Goal: Obtain resource: Download file/media

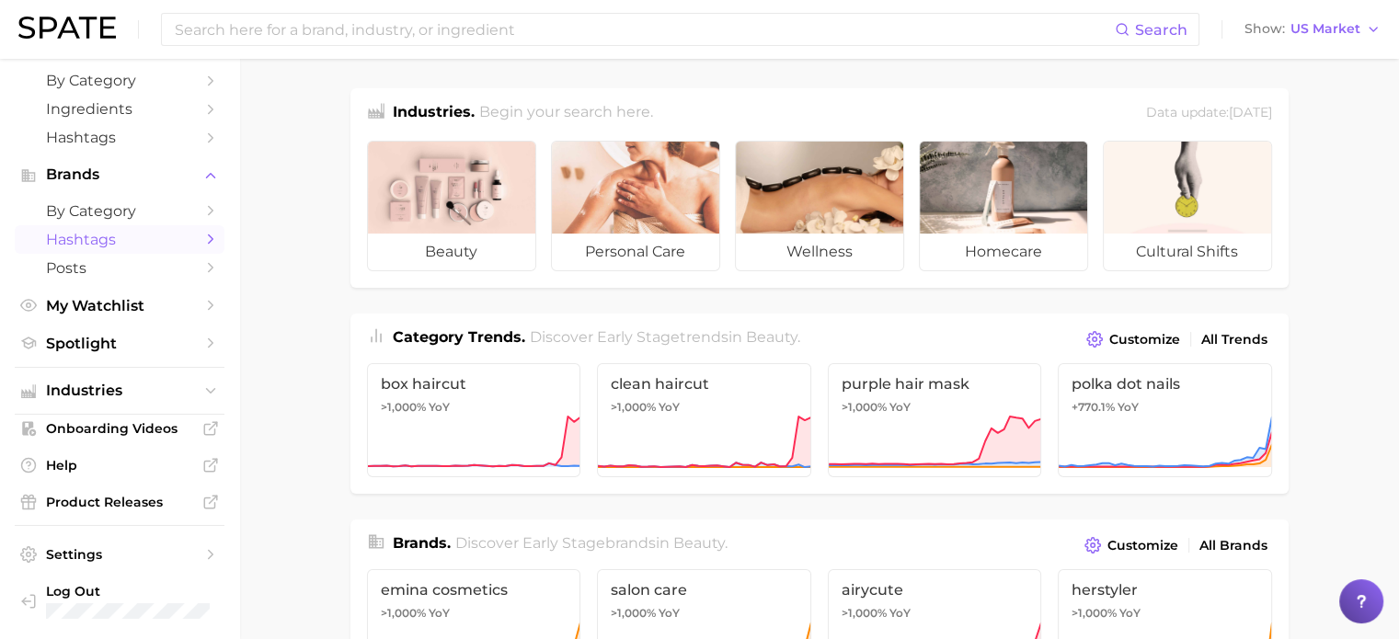
scroll to position [79, 0]
click at [202, 347] on icon "Sidebar" at bounding box center [210, 344] width 17 height 17
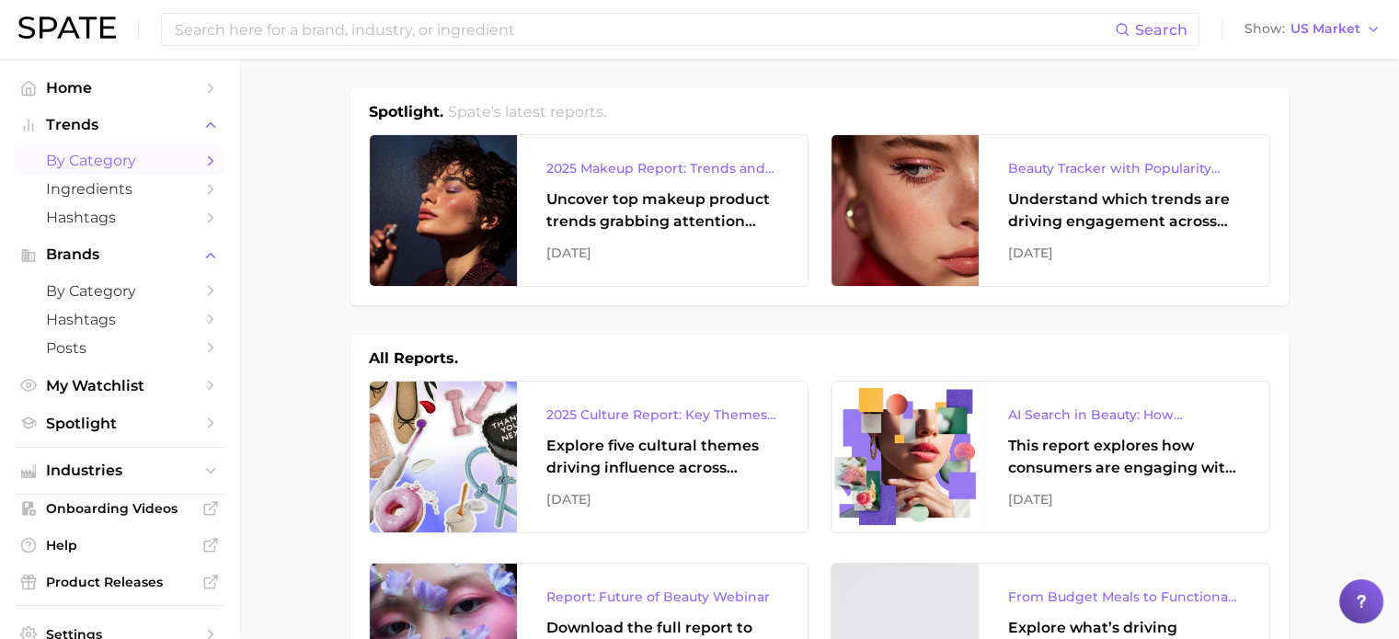
click at [121, 164] on span "by Category" at bounding box center [119, 160] width 147 height 17
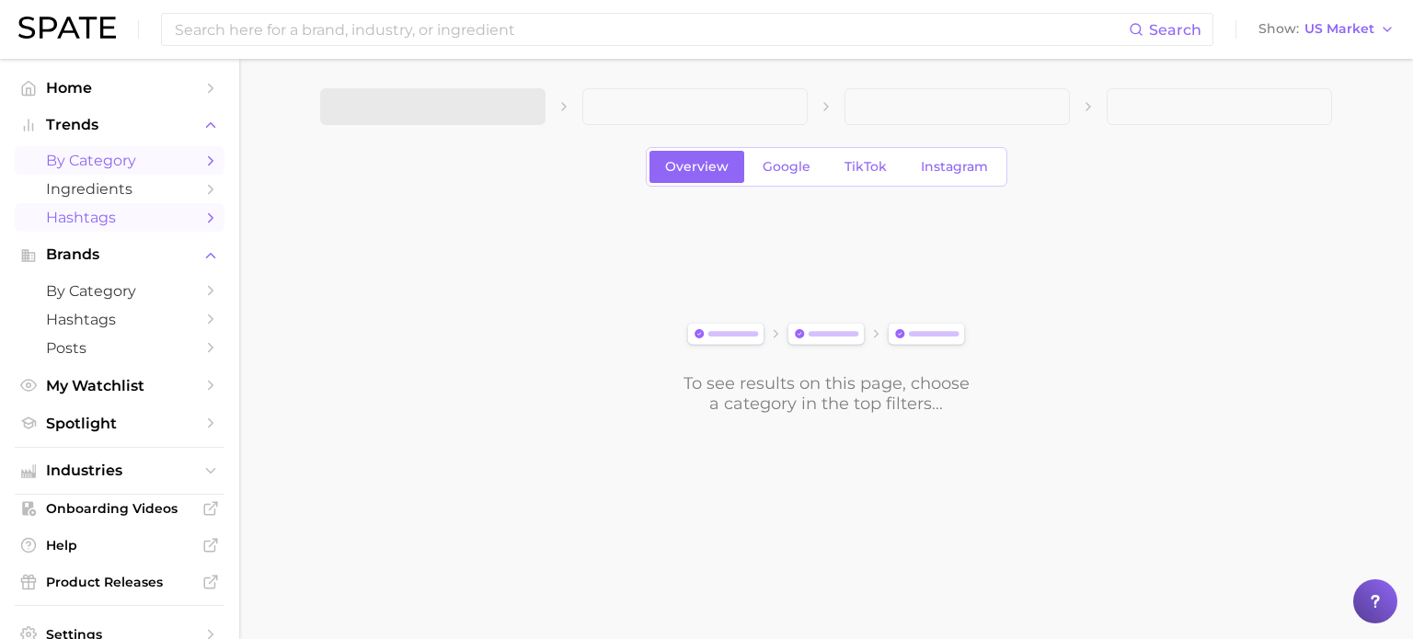
click at [99, 222] on span "Hashtags" at bounding box center [119, 217] width 147 height 17
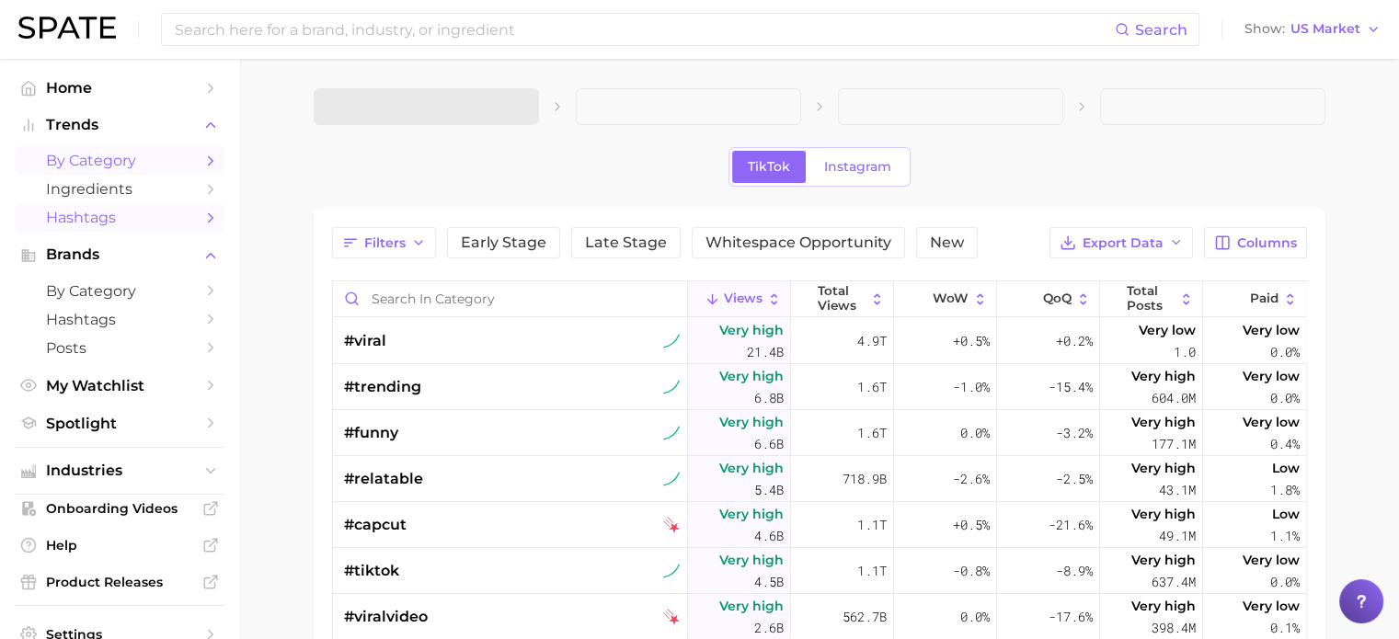
click at [120, 158] on span "by Category" at bounding box center [119, 160] width 147 height 17
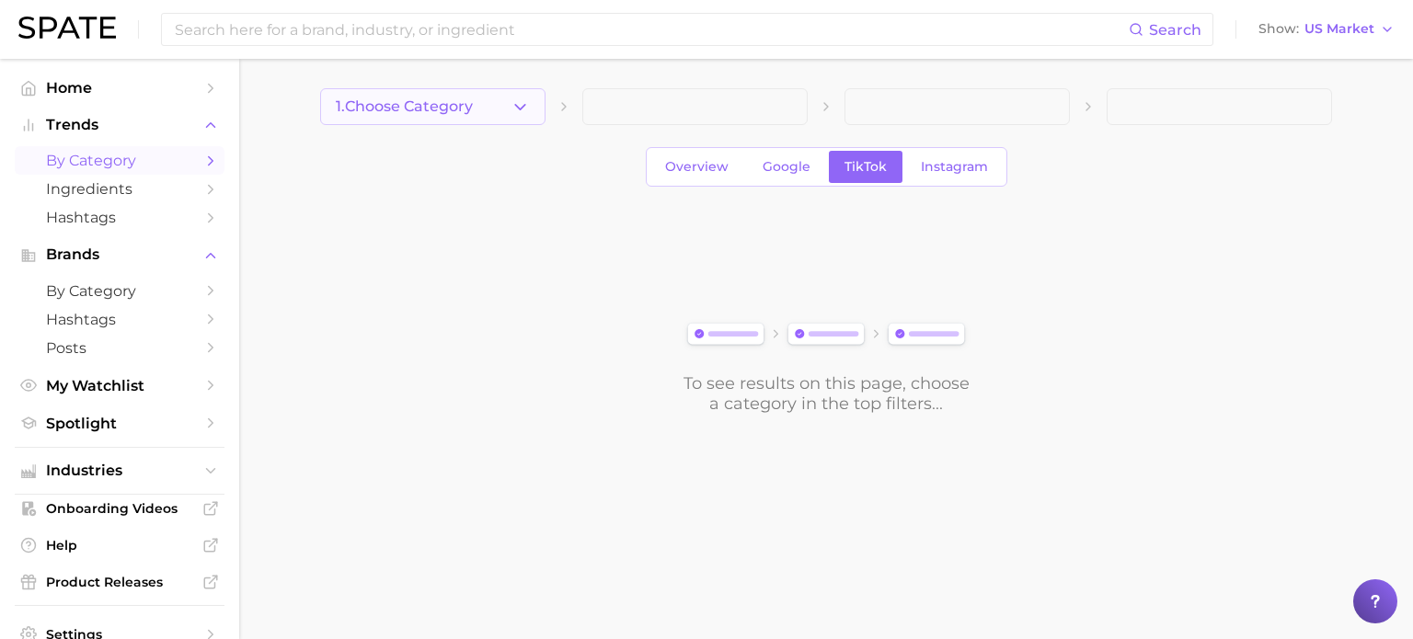
click at [512, 91] on button "1. Choose Category" at bounding box center [432, 106] width 225 height 37
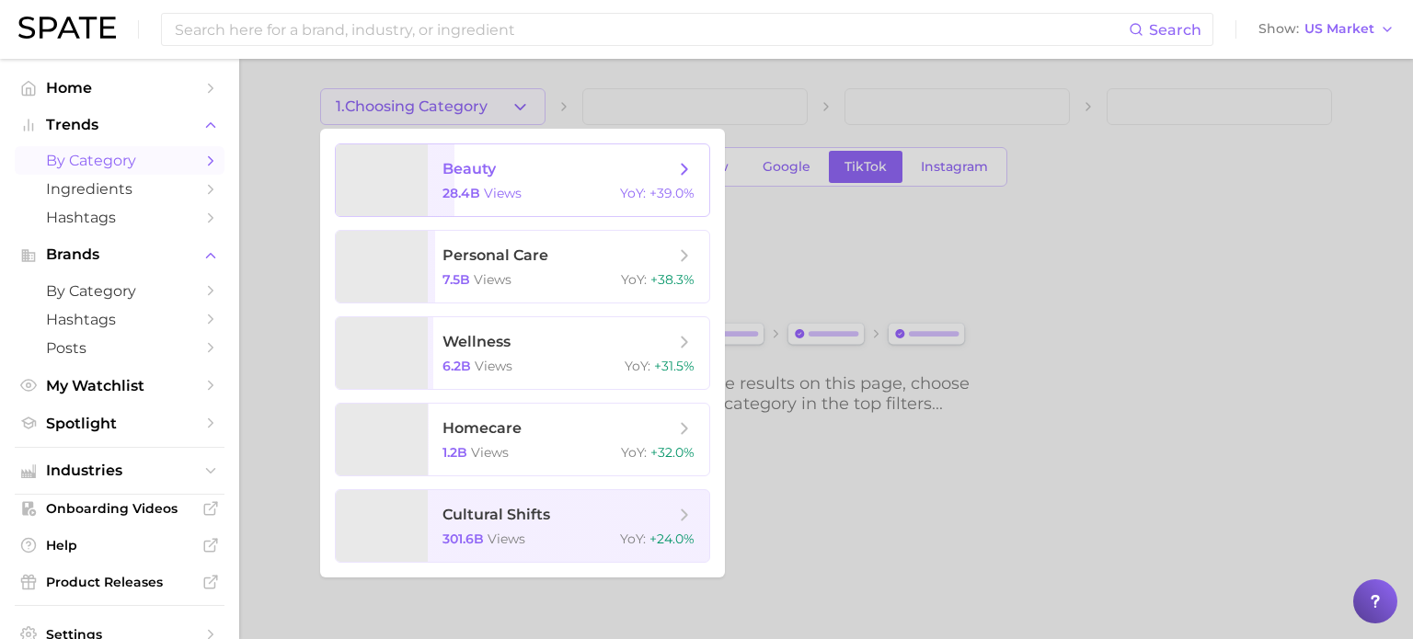
click at [683, 164] on icon at bounding box center [684, 169] width 20 height 20
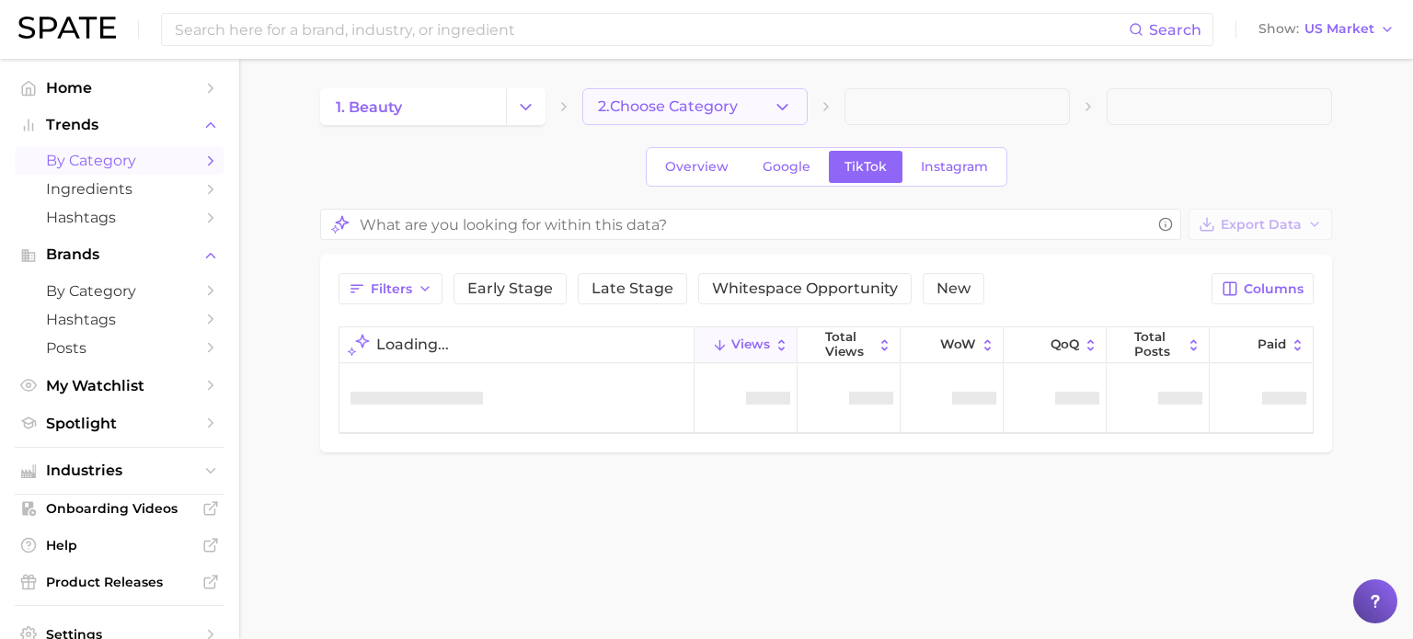
click at [753, 109] on button "2. Choose Category" at bounding box center [694, 106] width 225 height 37
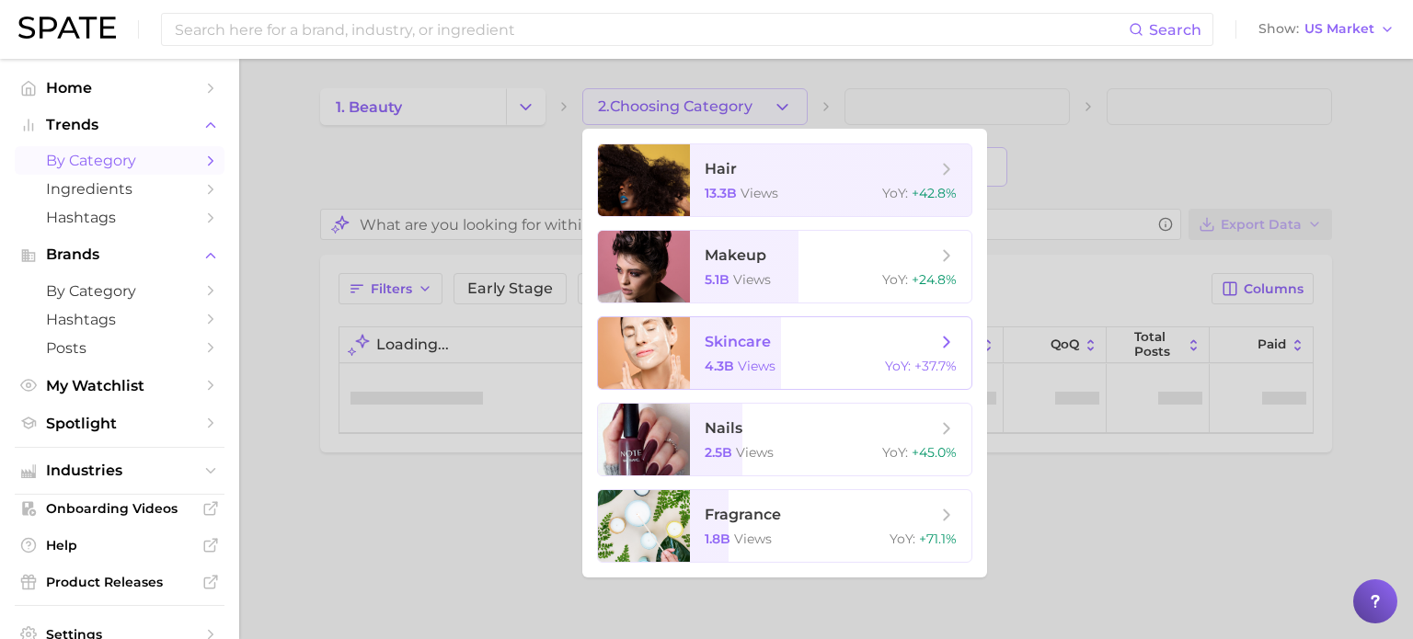
click at [957, 332] on icon at bounding box center [946, 342] width 20 height 20
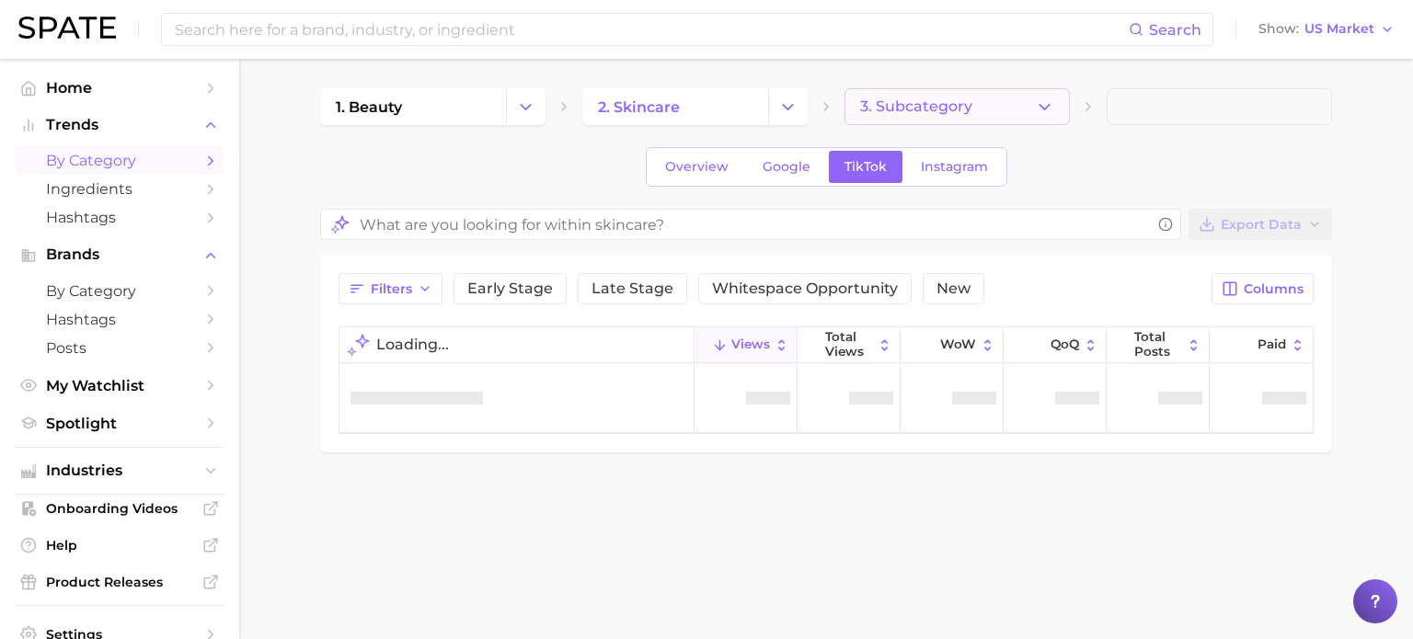
click at [1055, 98] on button "3. Subcategory" at bounding box center [956, 106] width 225 height 37
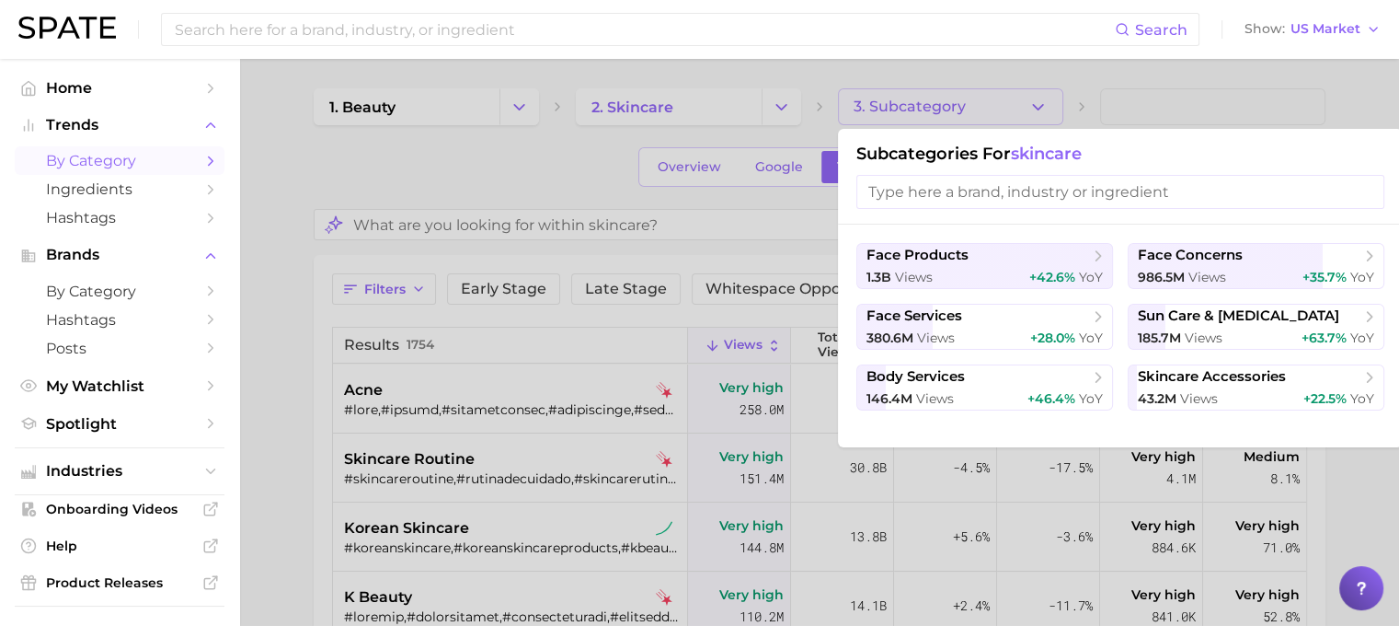
click at [978, 190] on input "search" at bounding box center [1120, 192] width 528 height 34
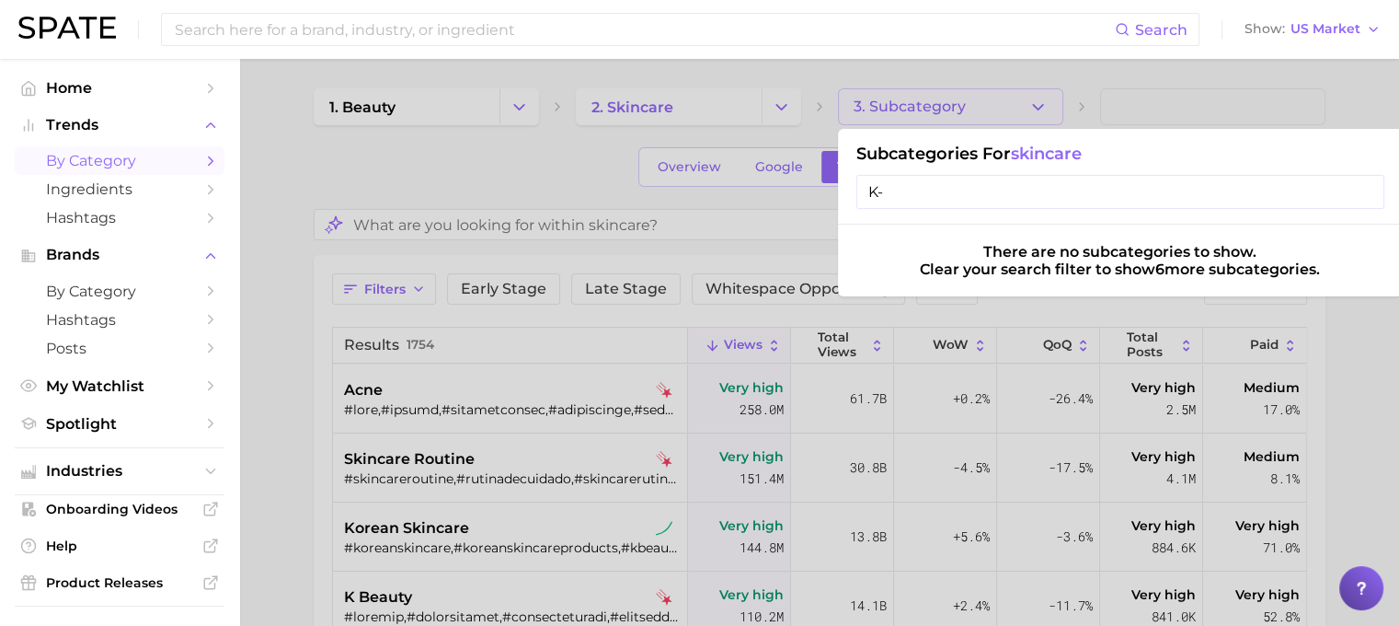
type input "K"
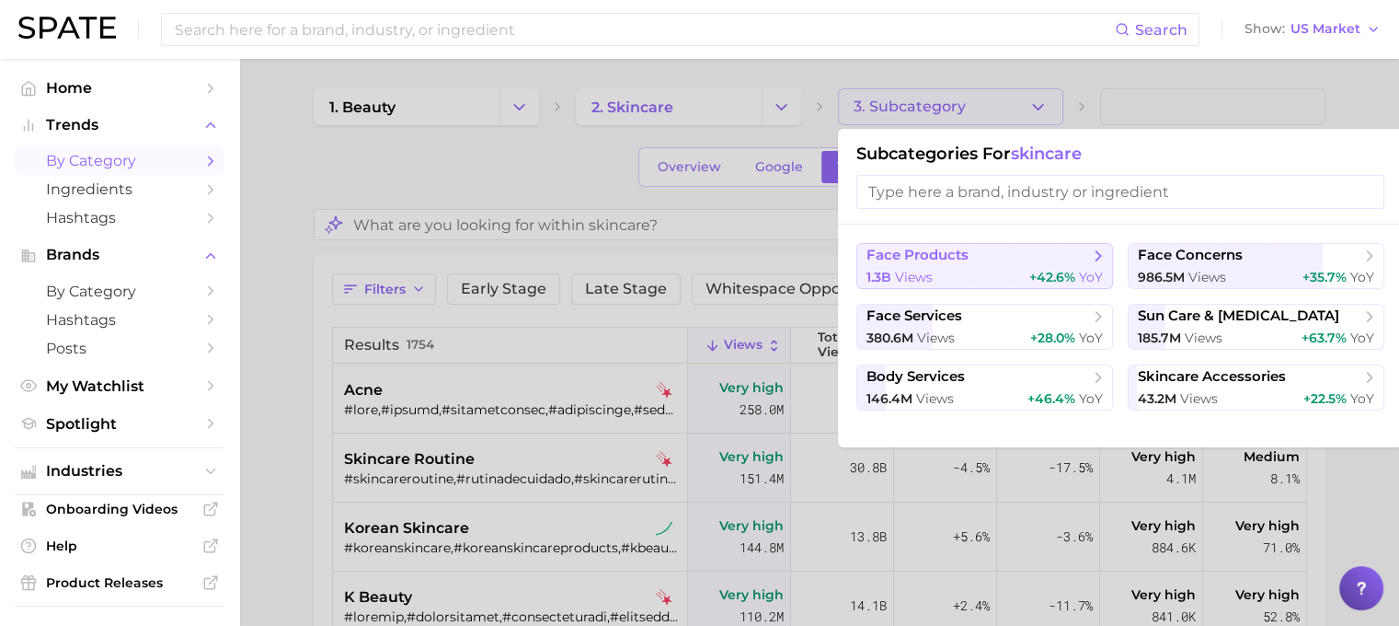
click at [1091, 264] on button "face products 1.3b views +42.6% YoY" at bounding box center [984, 266] width 257 height 46
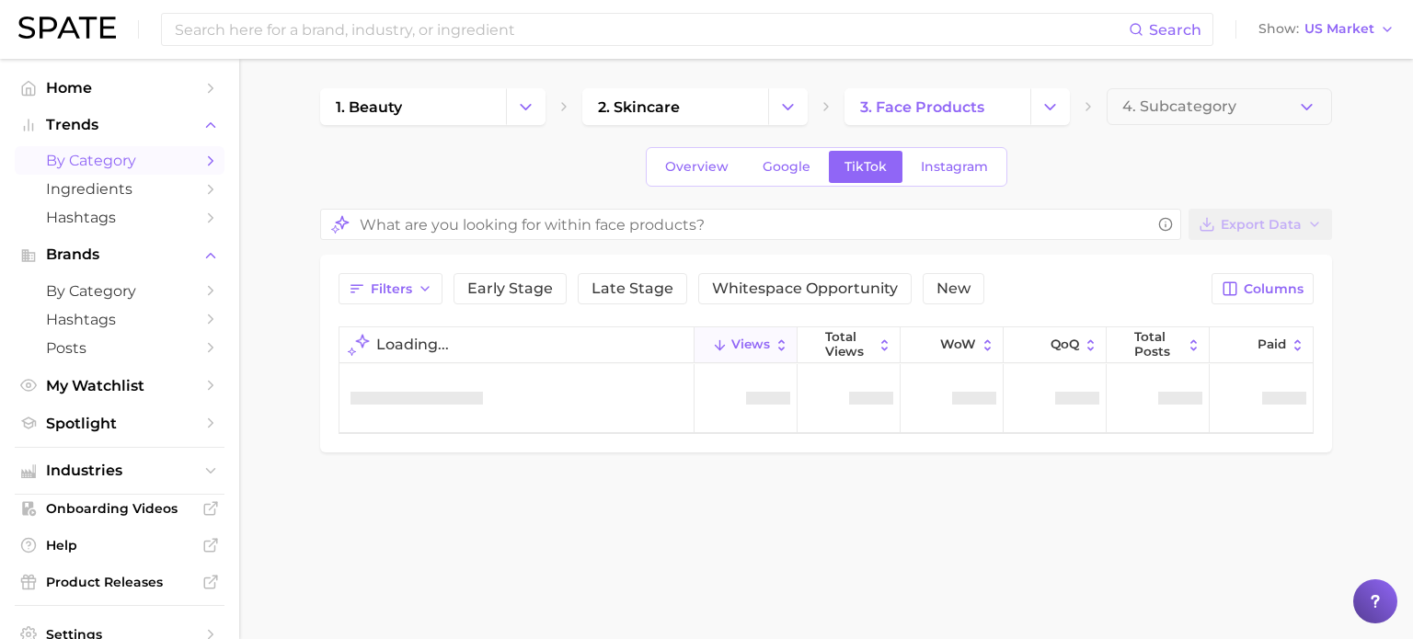
click at [1170, 124] on button "4. Subcategory" at bounding box center [1219, 106] width 225 height 37
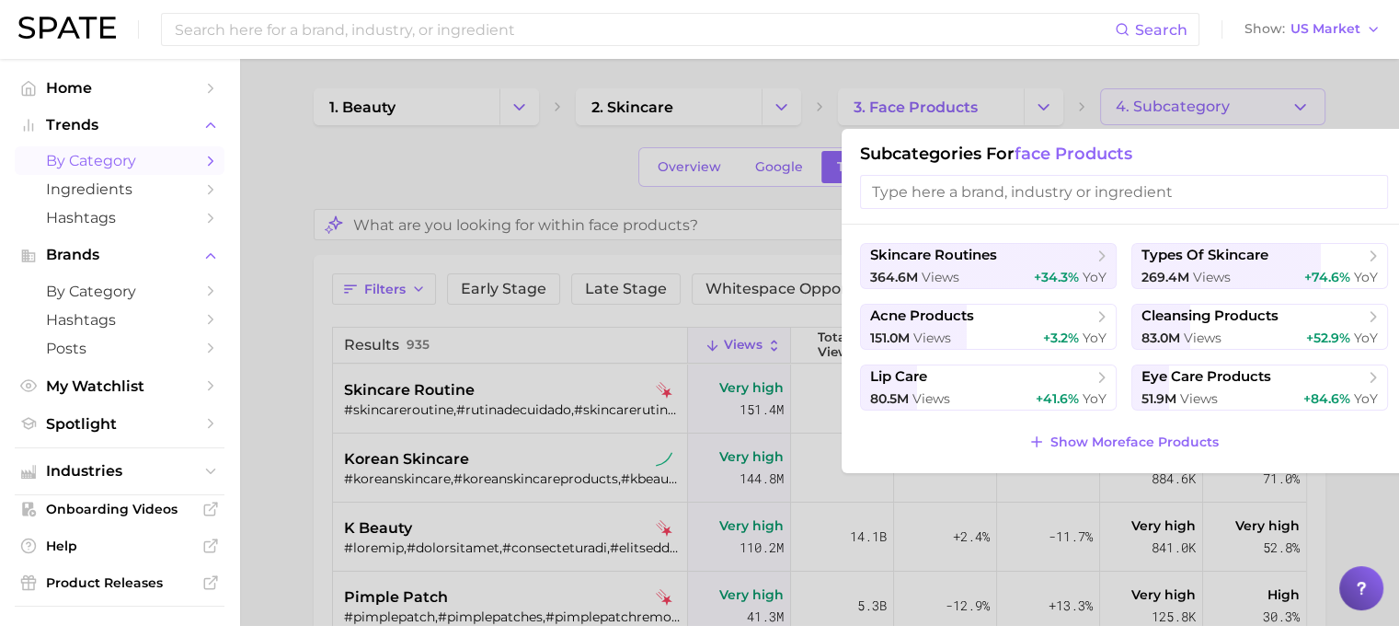
click at [1032, 199] on input "search" at bounding box center [1124, 192] width 528 height 34
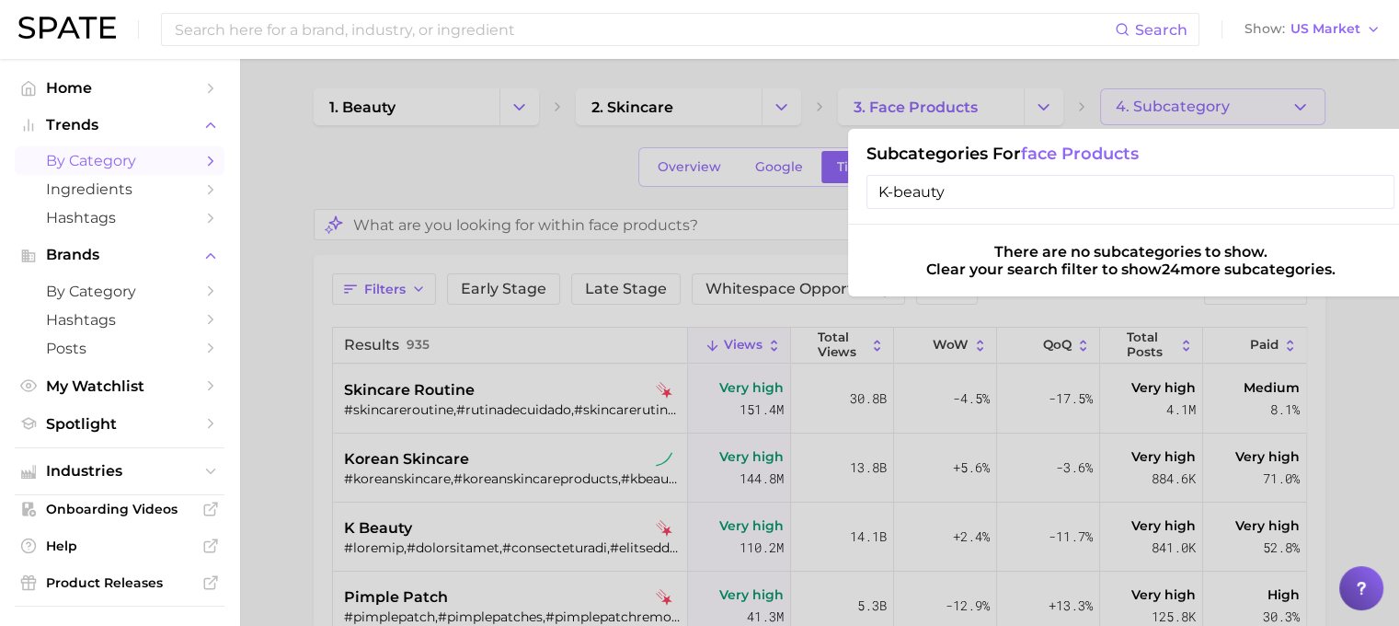
type input "K-beauty"
click at [1374, 195] on input "K-beauty" at bounding box center [1131, 192] width 528 height 34
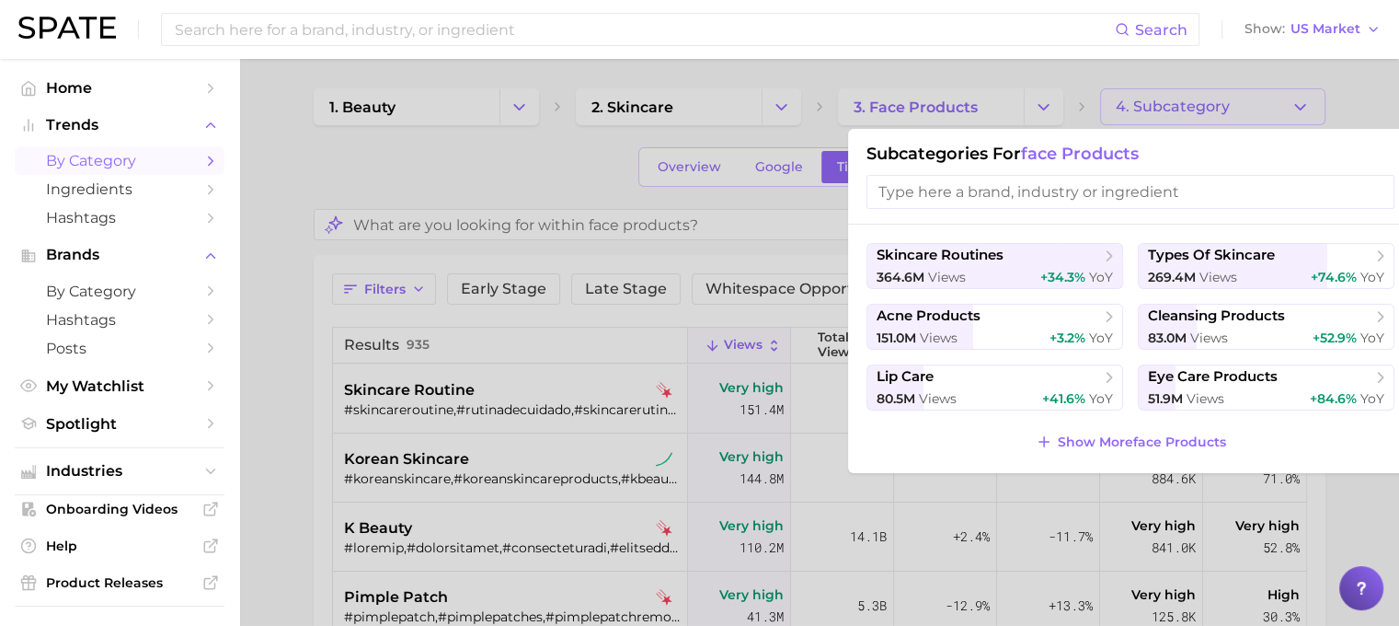
click at [574, 222] on div at bounding box center [699, 313] width 1399 height 626
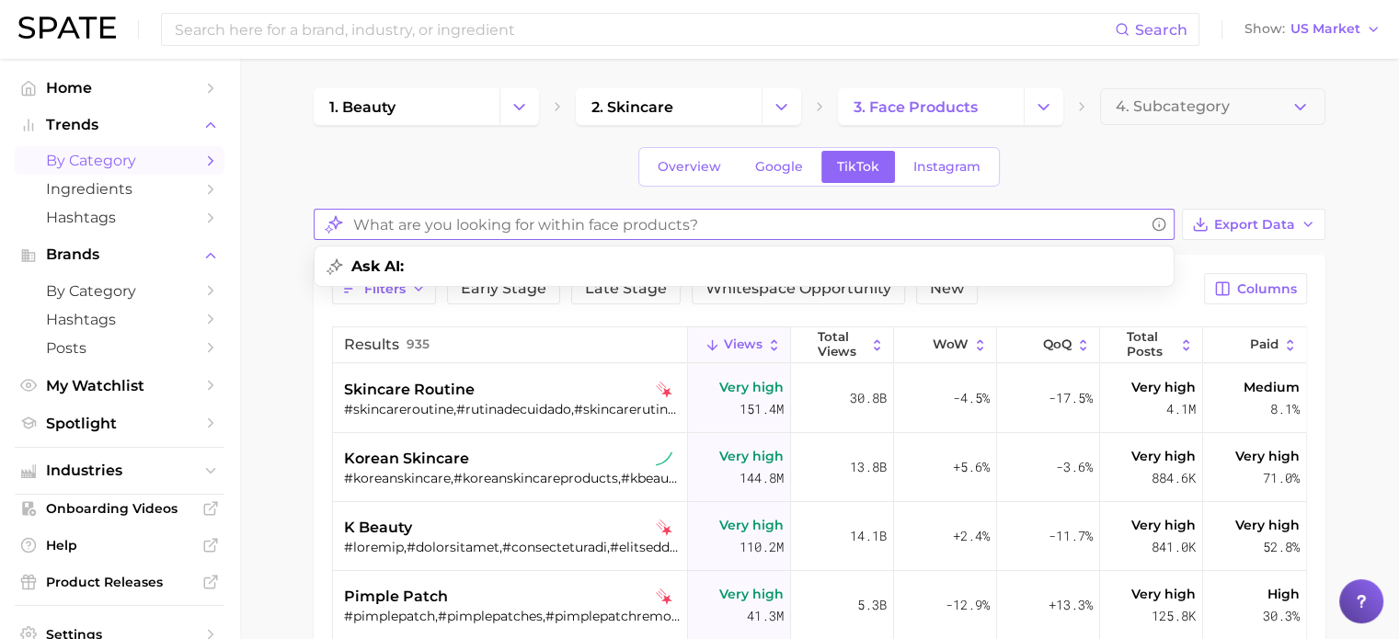
click at [574, 222] on input "What are you looking for within face products?" at bounding box center [748, 225] width 791 height 36
type input "K-beauty"
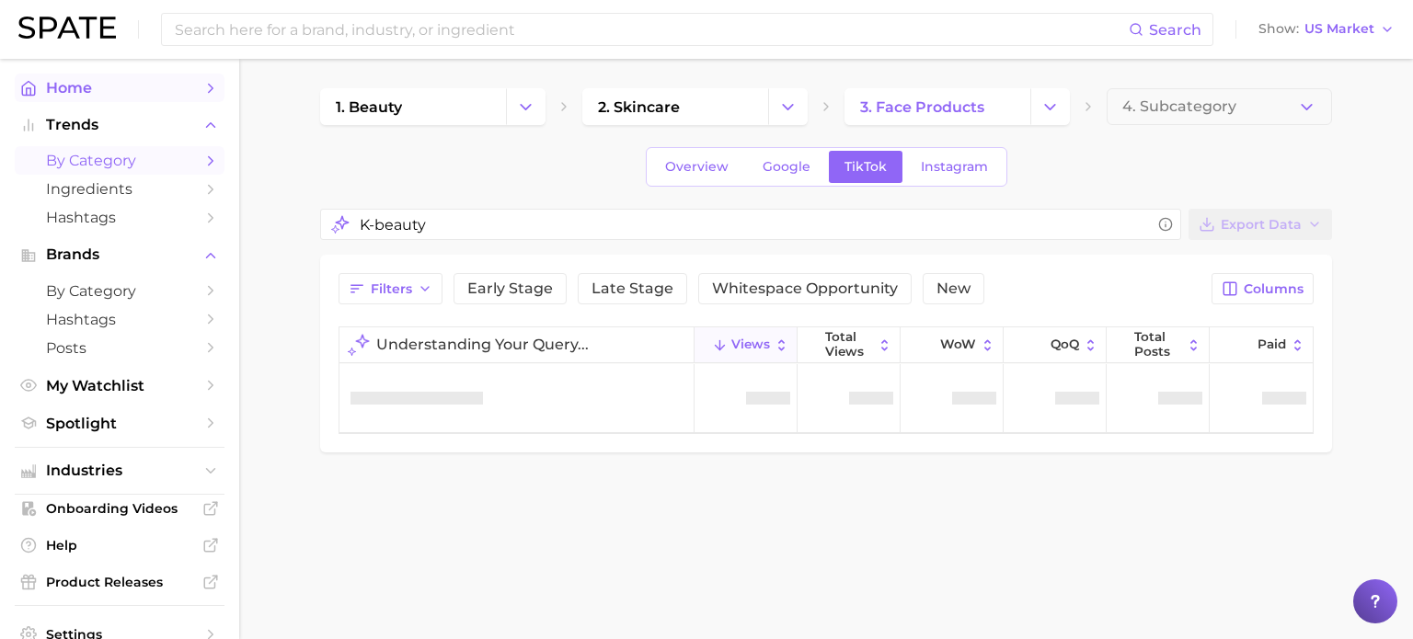
click at [129, 96] on span "Home" at bounding box center [119, 87] width 147 height 17
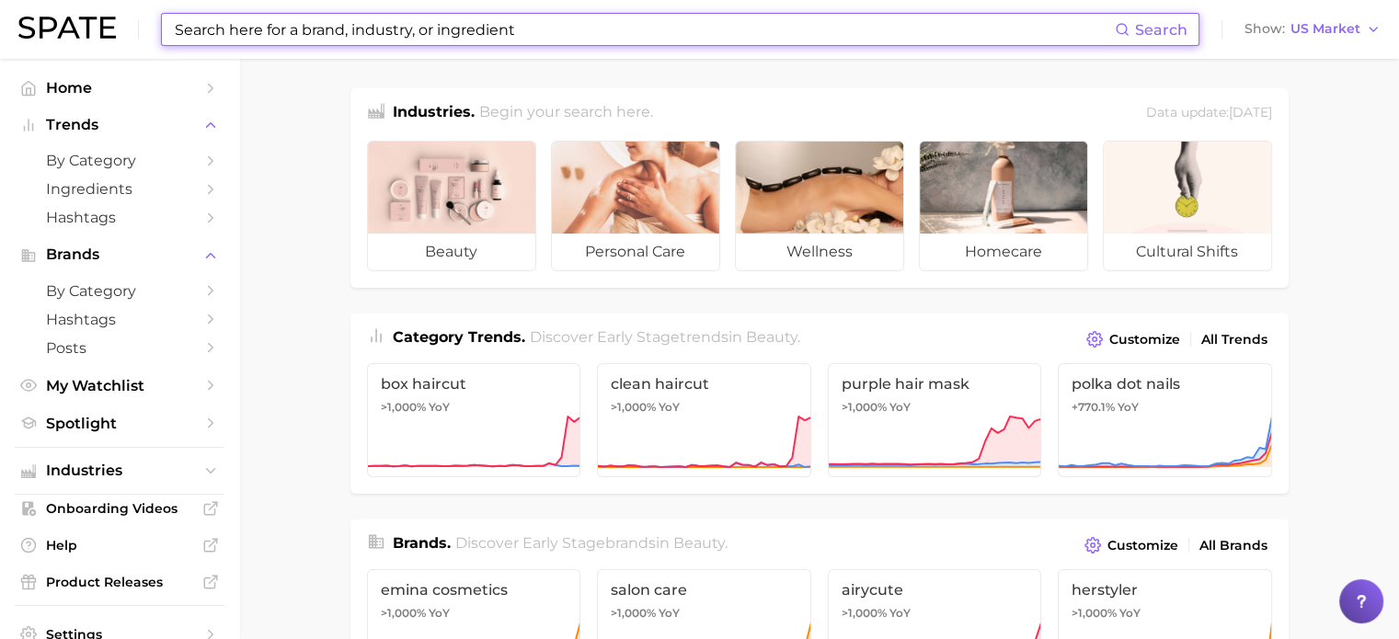
click at [530, 40] on input at bounding box center [644, 29] width 942 height 31
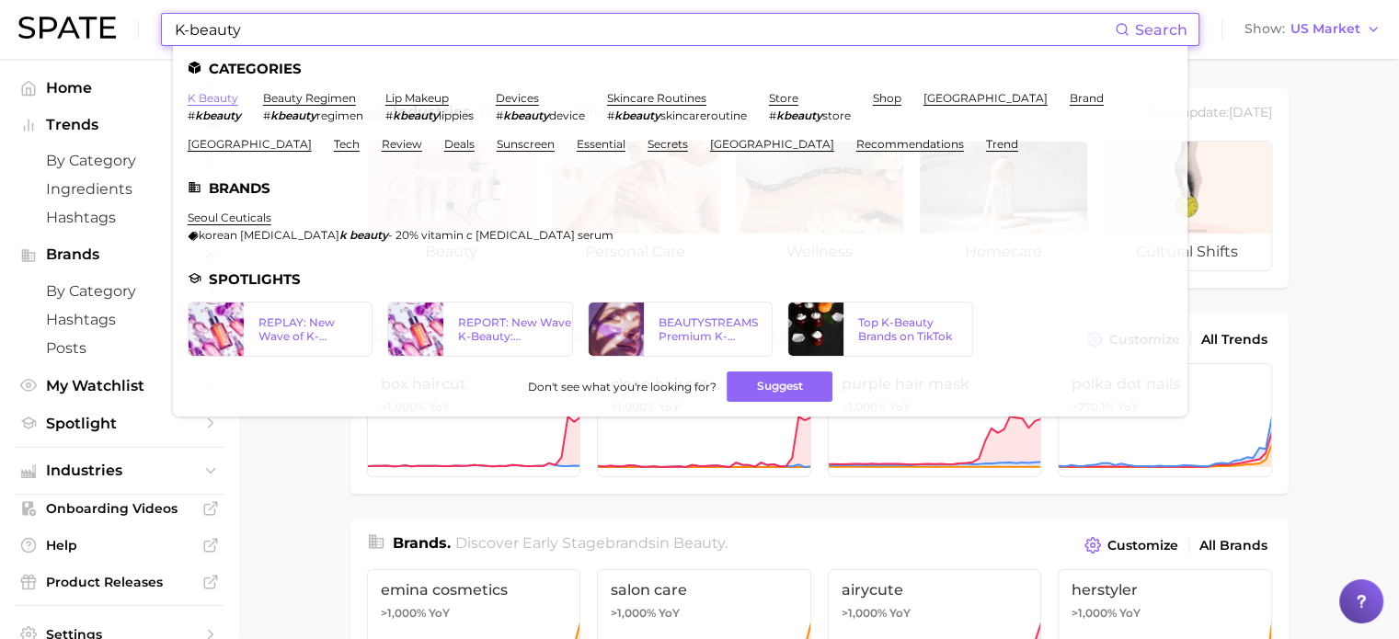
type input "K-beauty"
click at [210, 98] on link "k beauty" at bounding box center [213, 98] width 51 height 14
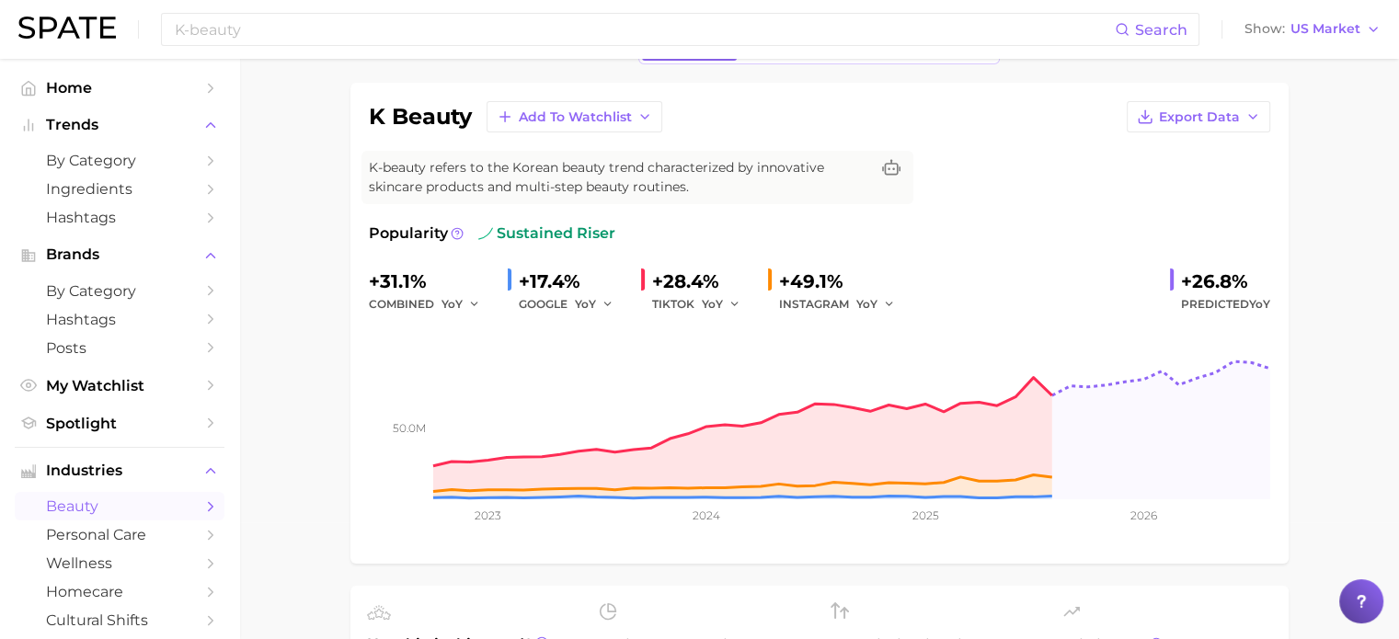
scroll to position [116, 0]
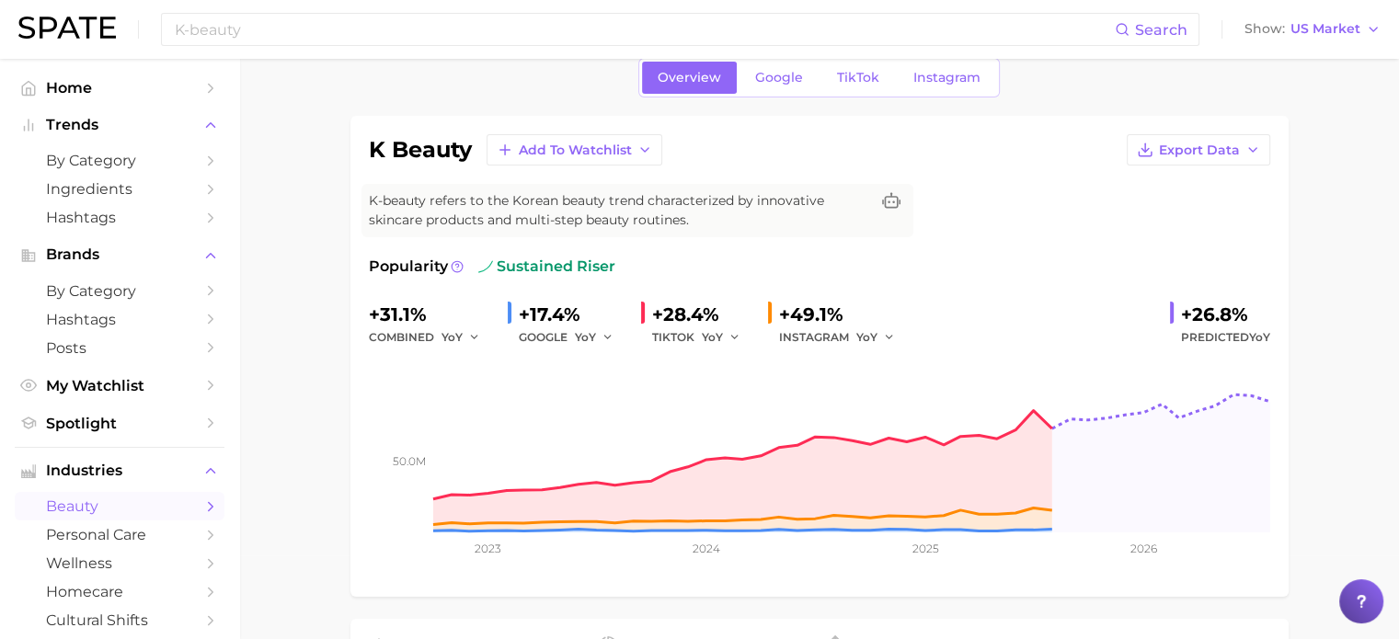
scroll to position [109, 0]
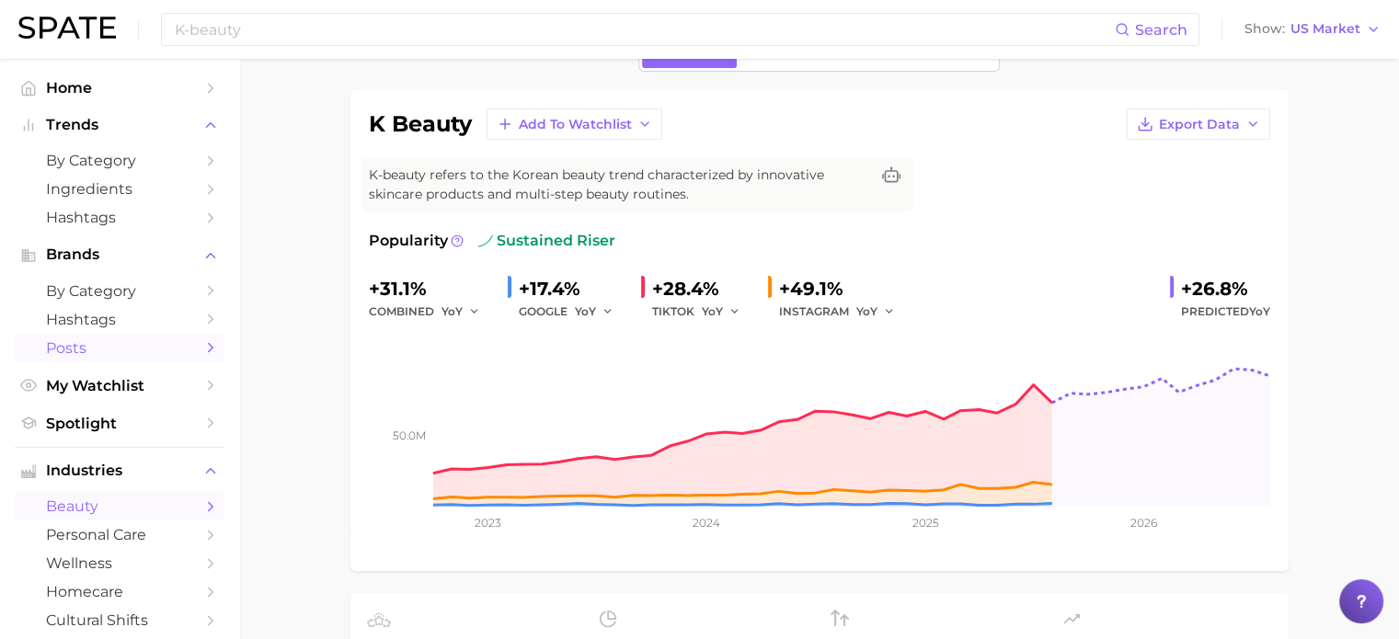
click at [77, 346] on span "Posts" at bounding box center [119, 347] width 147 height 17
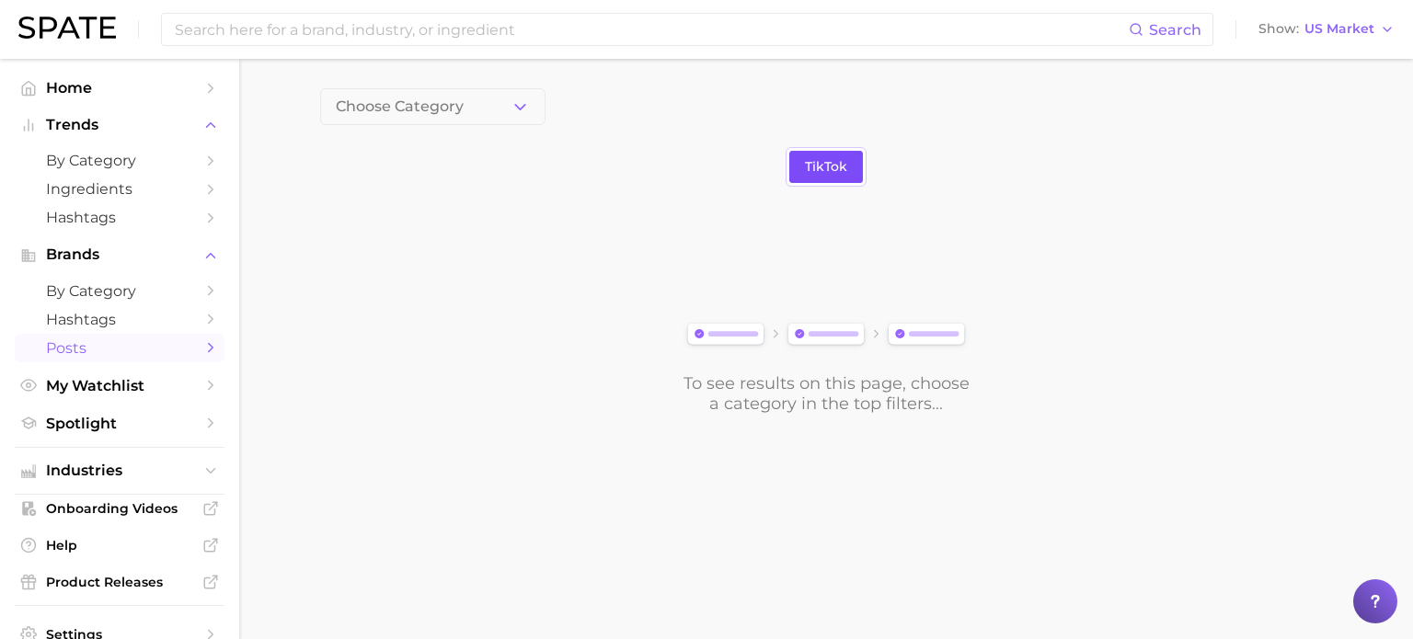
click at [843, 163] on span "TikTok" at bounding box center [826, 167] width 42 height 16
click at [92, 224] on span "Hashtags" at bounding box center [119, 217] width 147 height 17
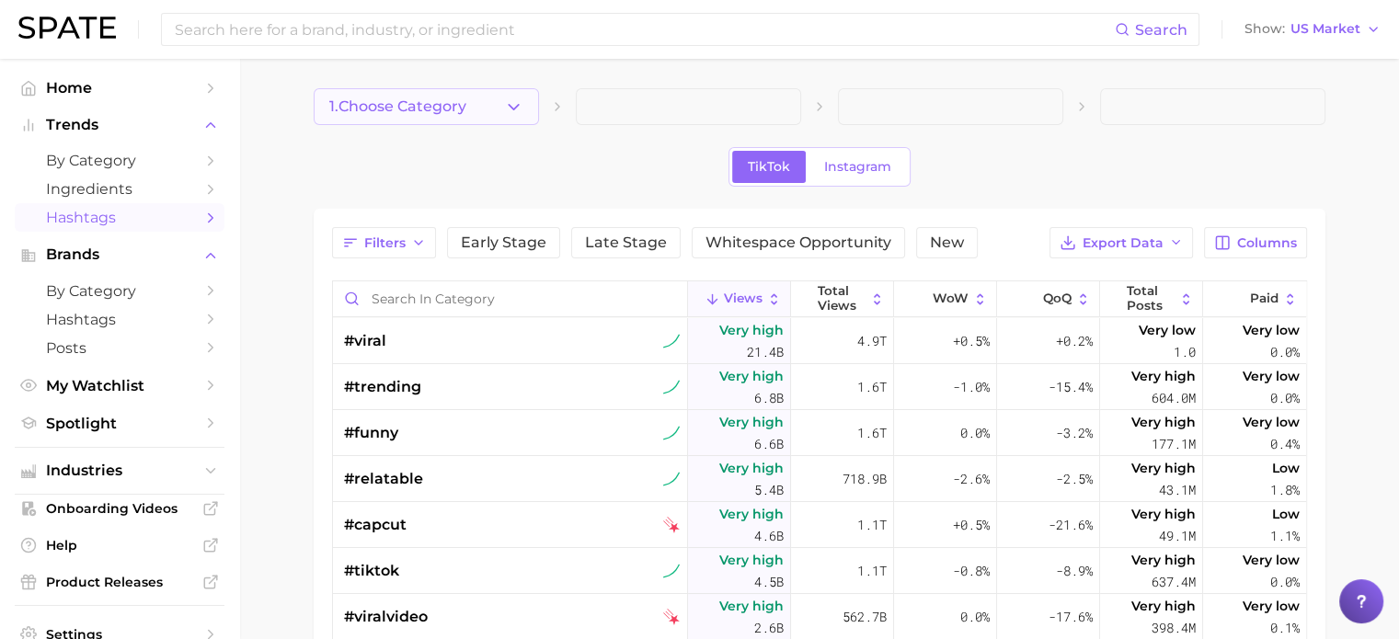
click at [511, 112] on icon "button" at bounding box center [513, 107] width 19 height 19
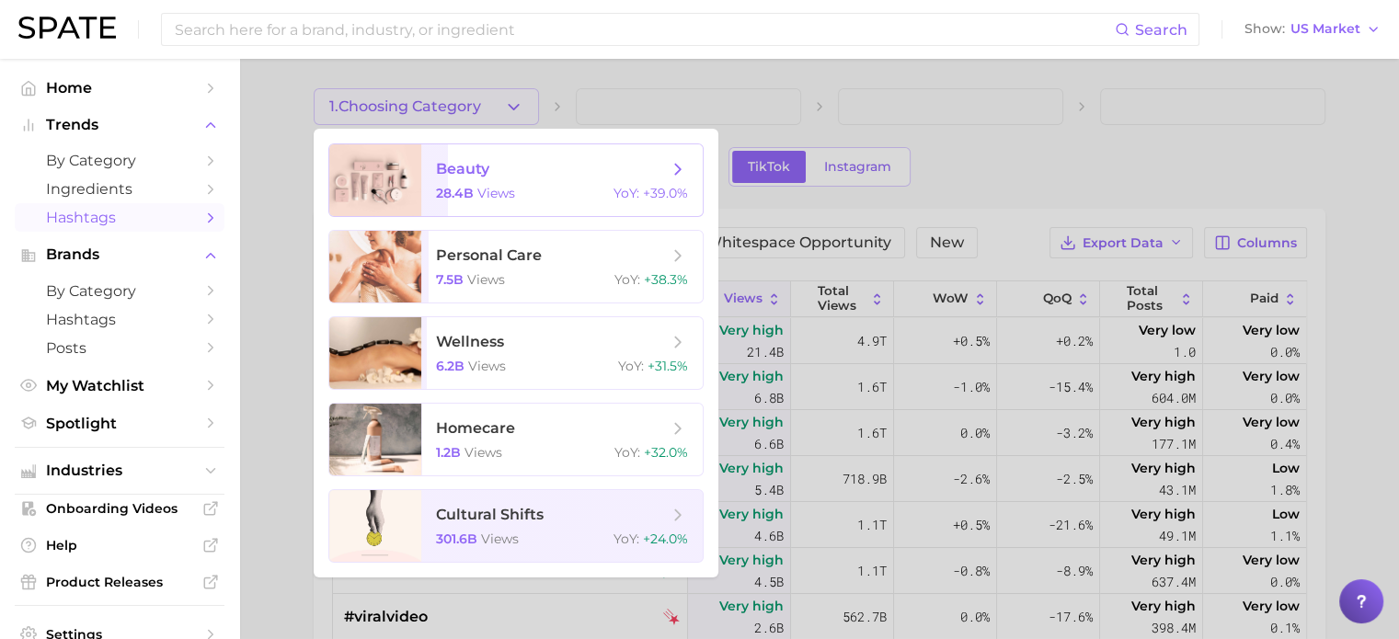
click at [547, 209] on span "beauty 28.4b views YoY : +39.0%" at bounding box center [561, 180] width 281 height 72
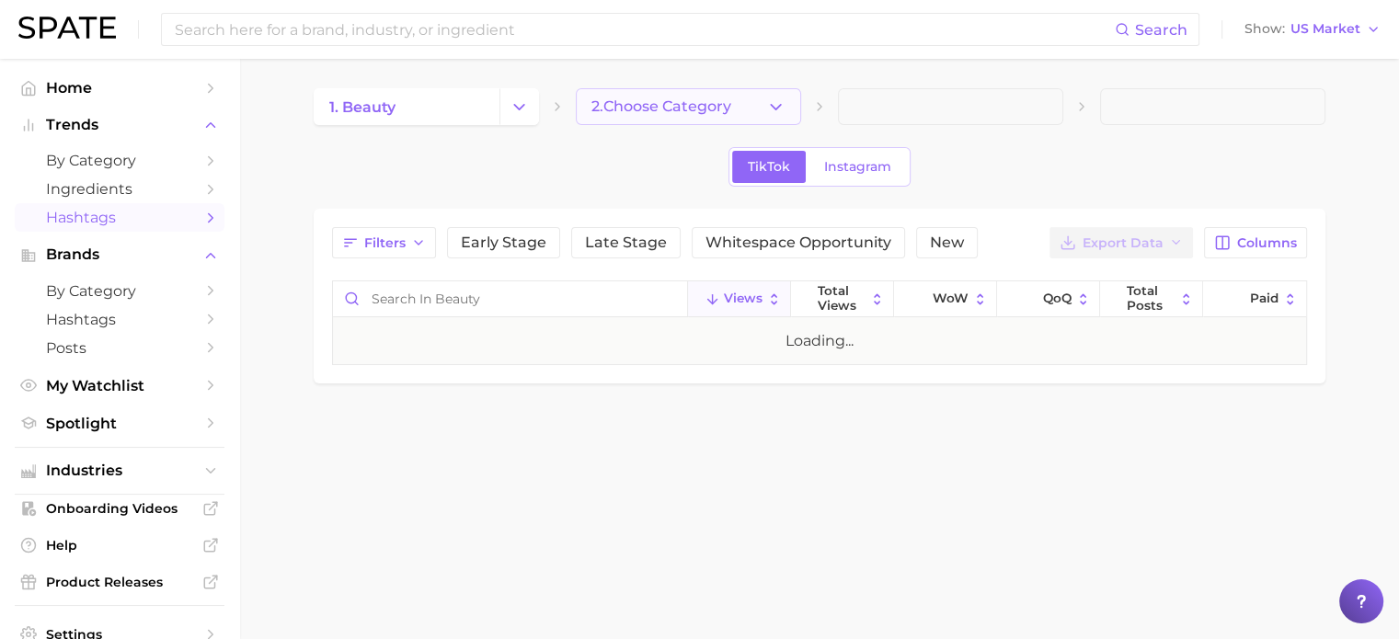
click at [743, 101] on button "2. Choose Category" at bounding box center [688, 106] width 225 height 37
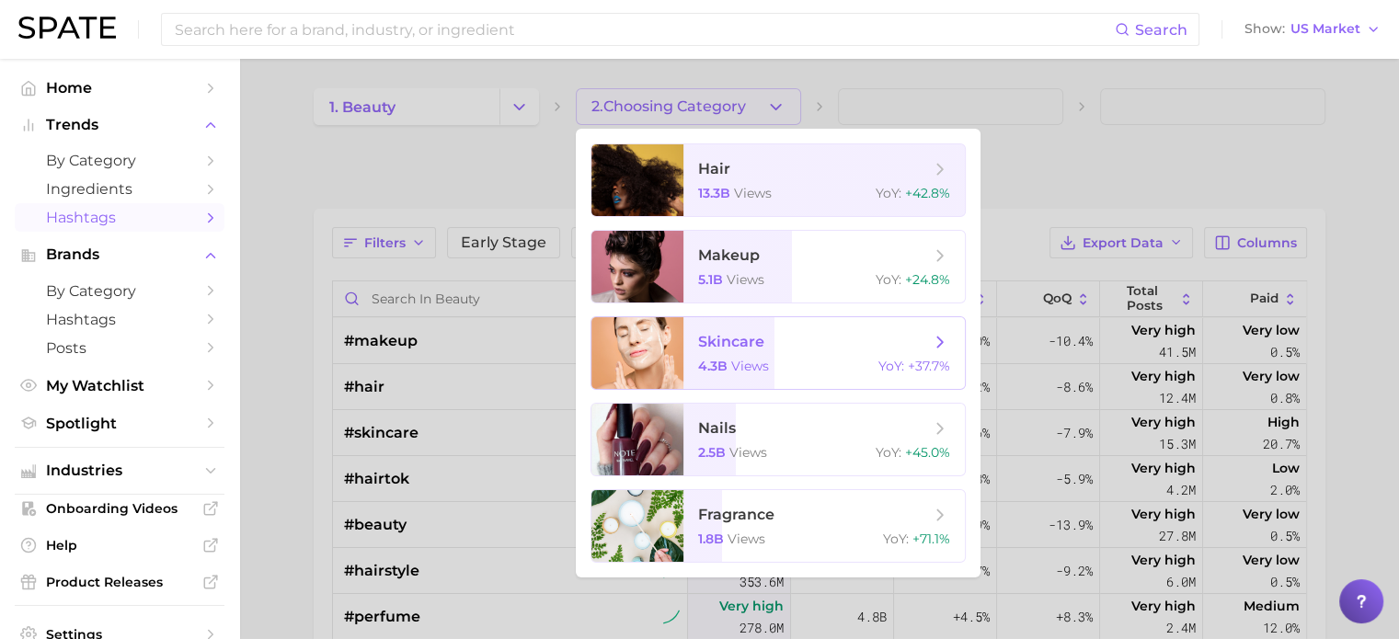
click at [775, 367] on div "4.3b views YoY : +37.7%" at bounding box center [824, 366] width 252 height 17
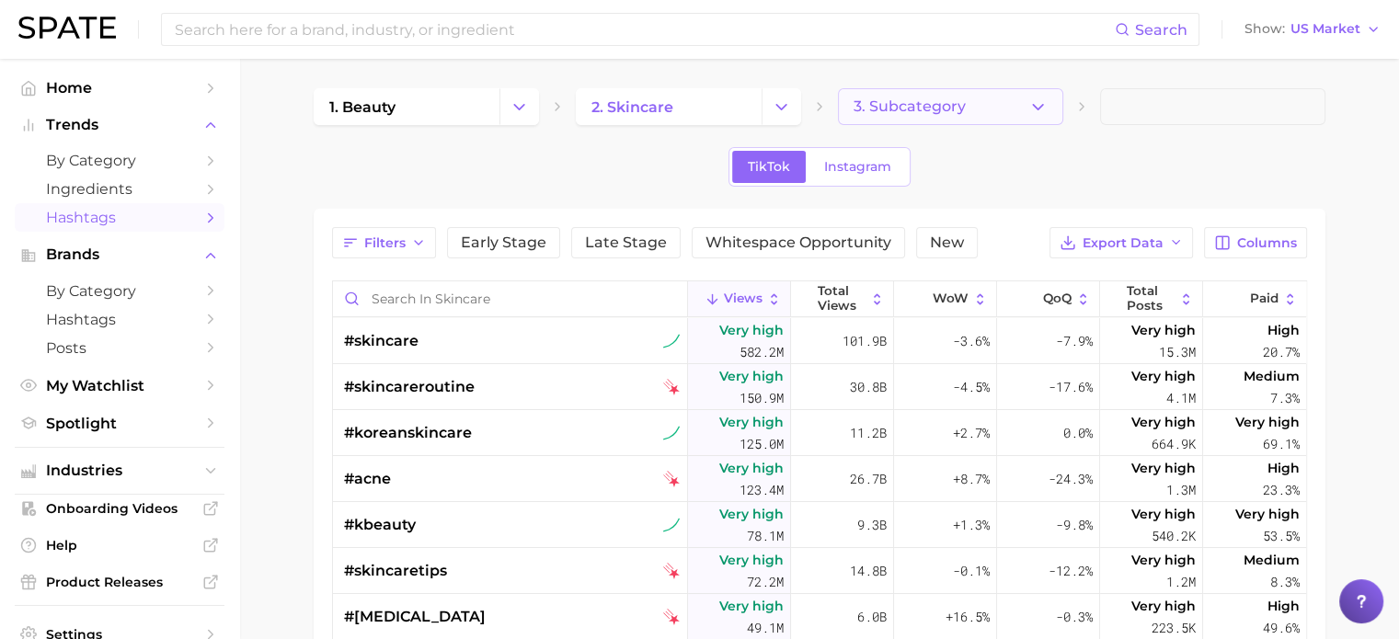
click at [1023, 109] on button "3. Subcategory" at bounding box center [950, 106] width 225 height 37
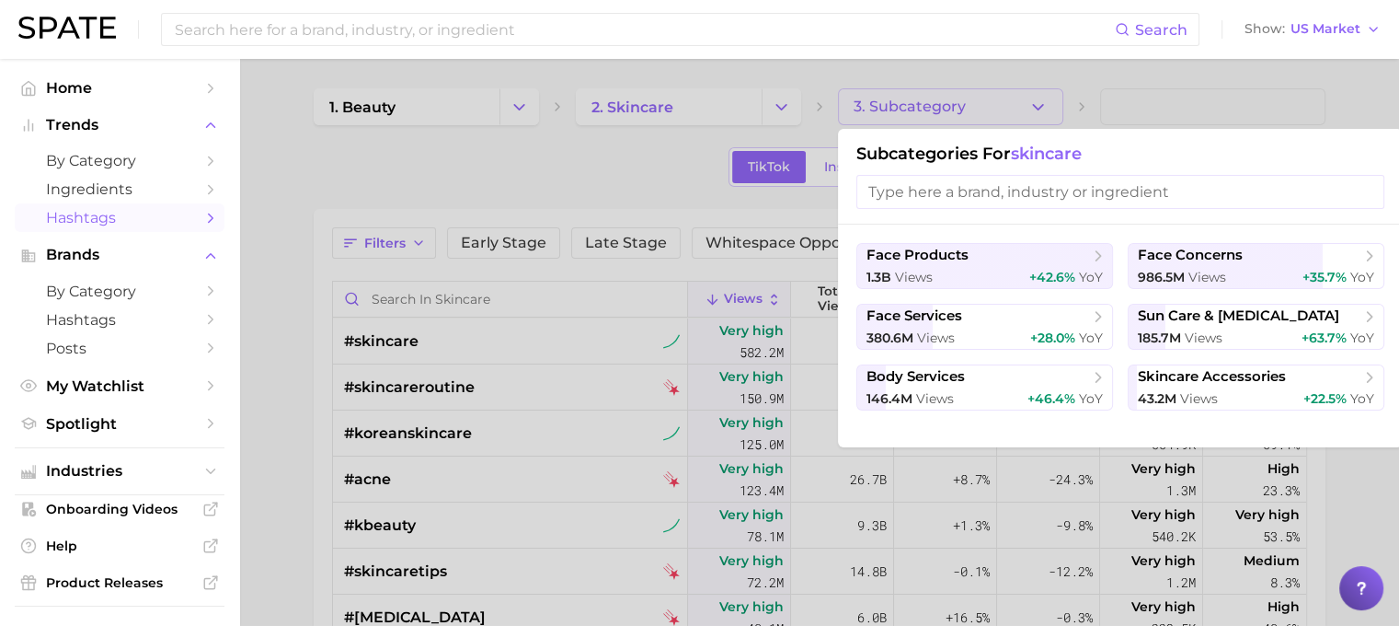
click at [1094, 194] on input "search" at bounding box center [1120, 192] width 528 height 34
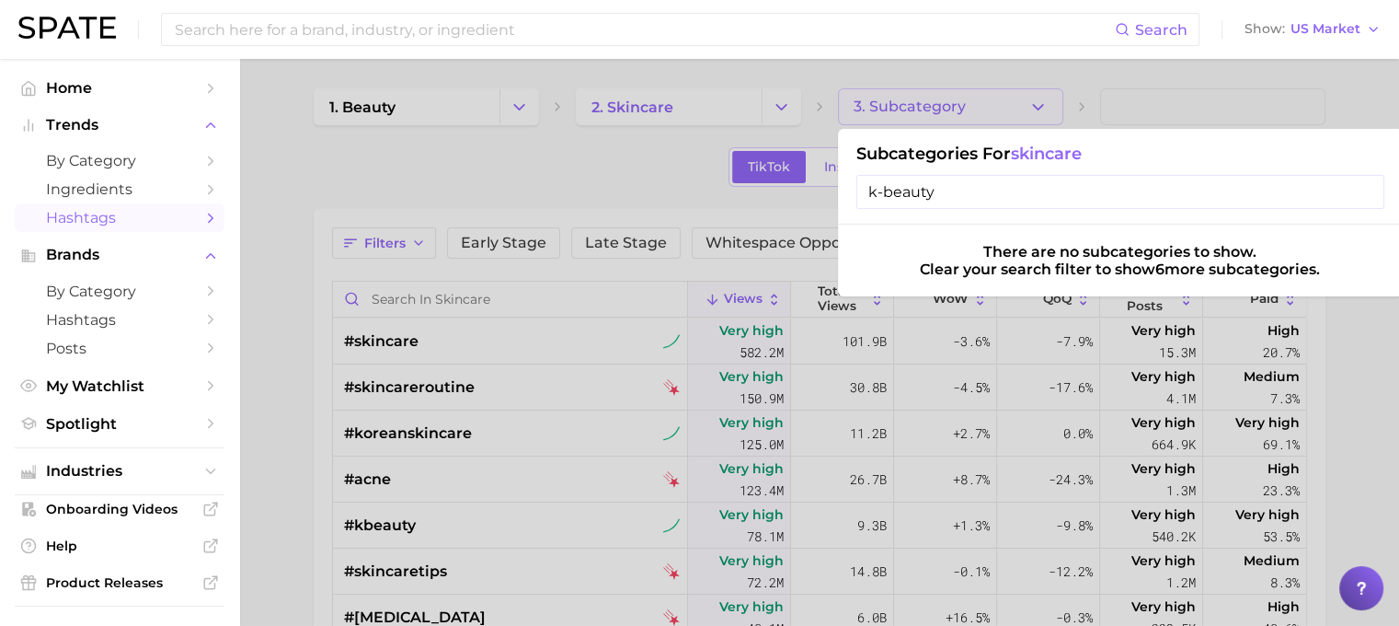
type input "k-beauty"
click at [1370, 190] on input "k-beauty" at bounding box center [1120, 192] width 528 height 34
click at [133, 77] on link "Home" at bounding box center [120, 88] width 210 height 29
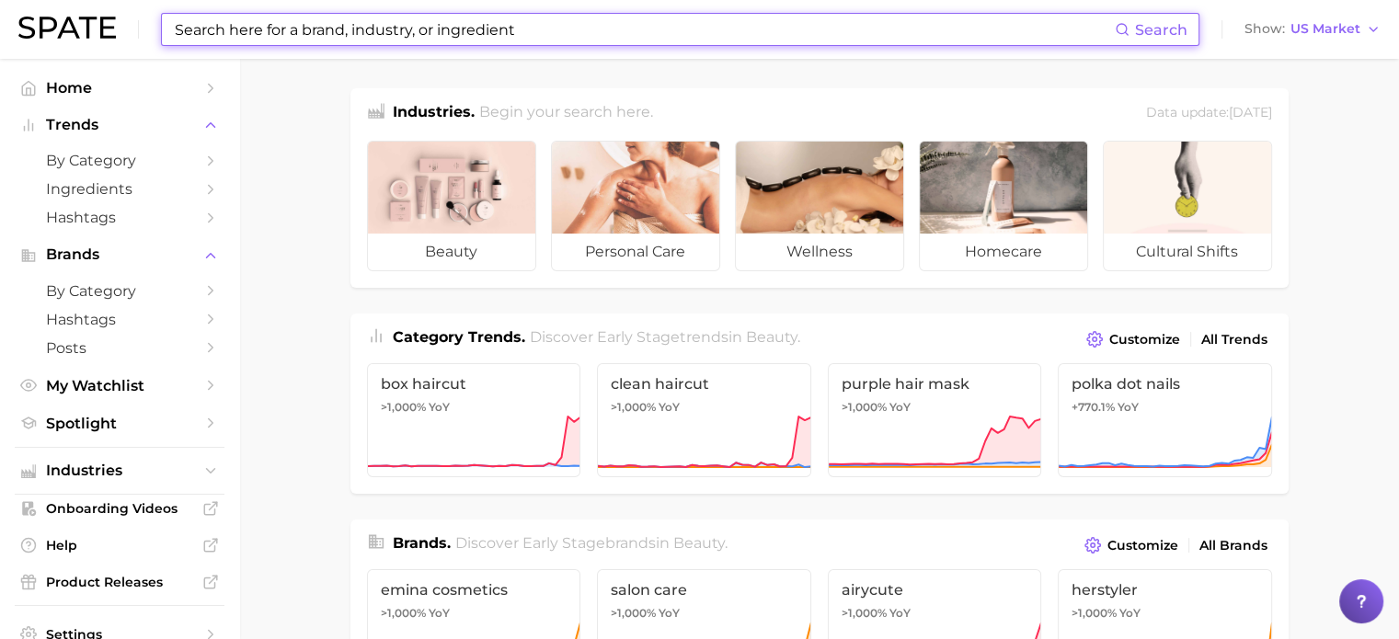
click at [607, 29] on input at bounding box center [644, 29] width 942 height 31
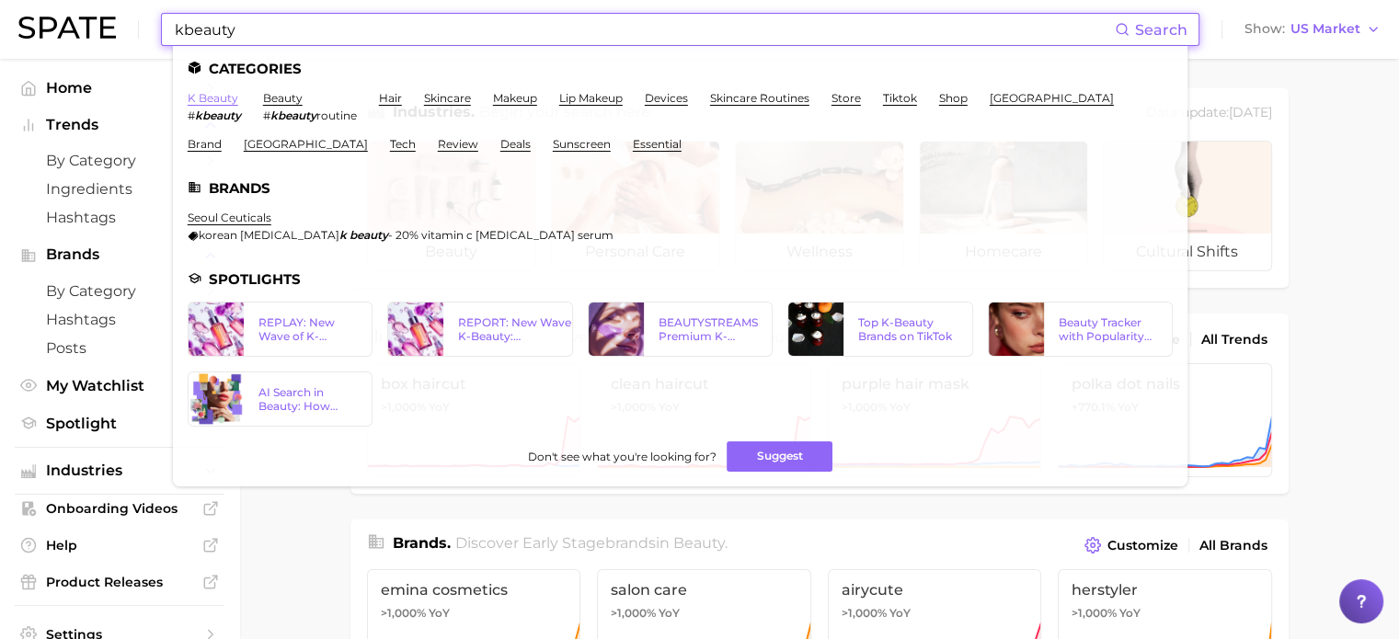
type input "kbeauty"
click at [211, 104] on link "k beauty" at bounding box center [213, 98] width 51 height 14
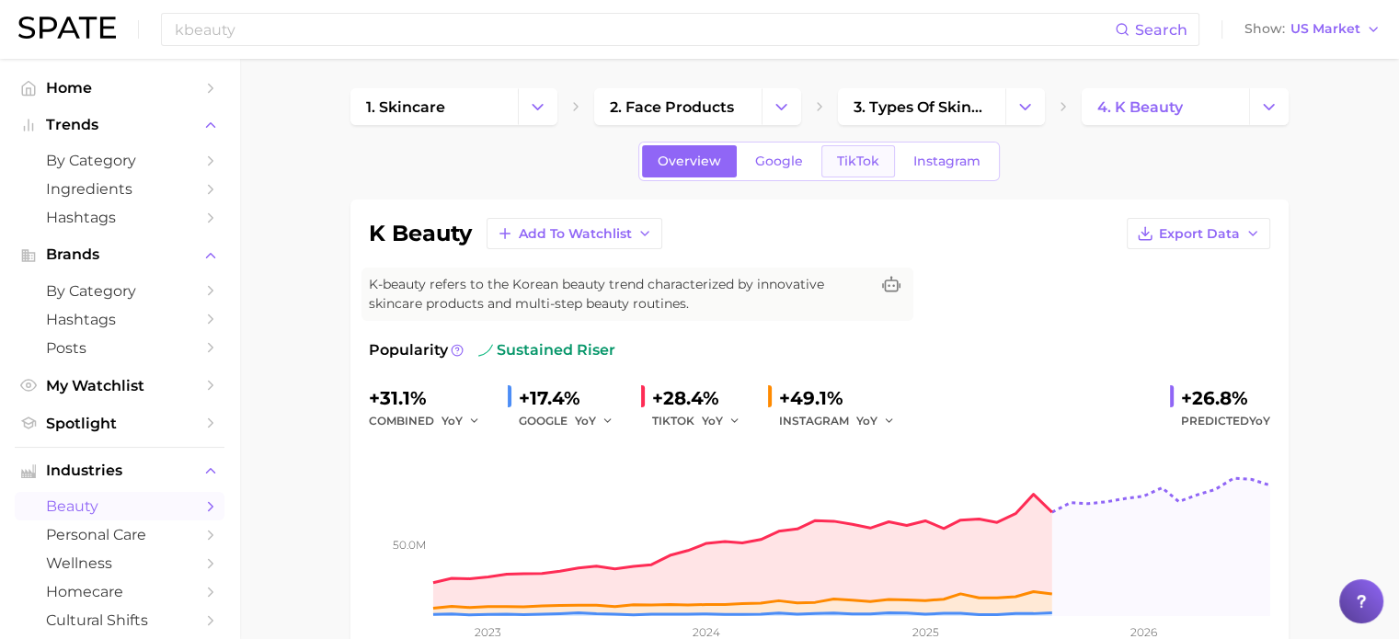
click at [855, 160] on span "TikTok" at bounding box center [858, 162] width 42 height 16
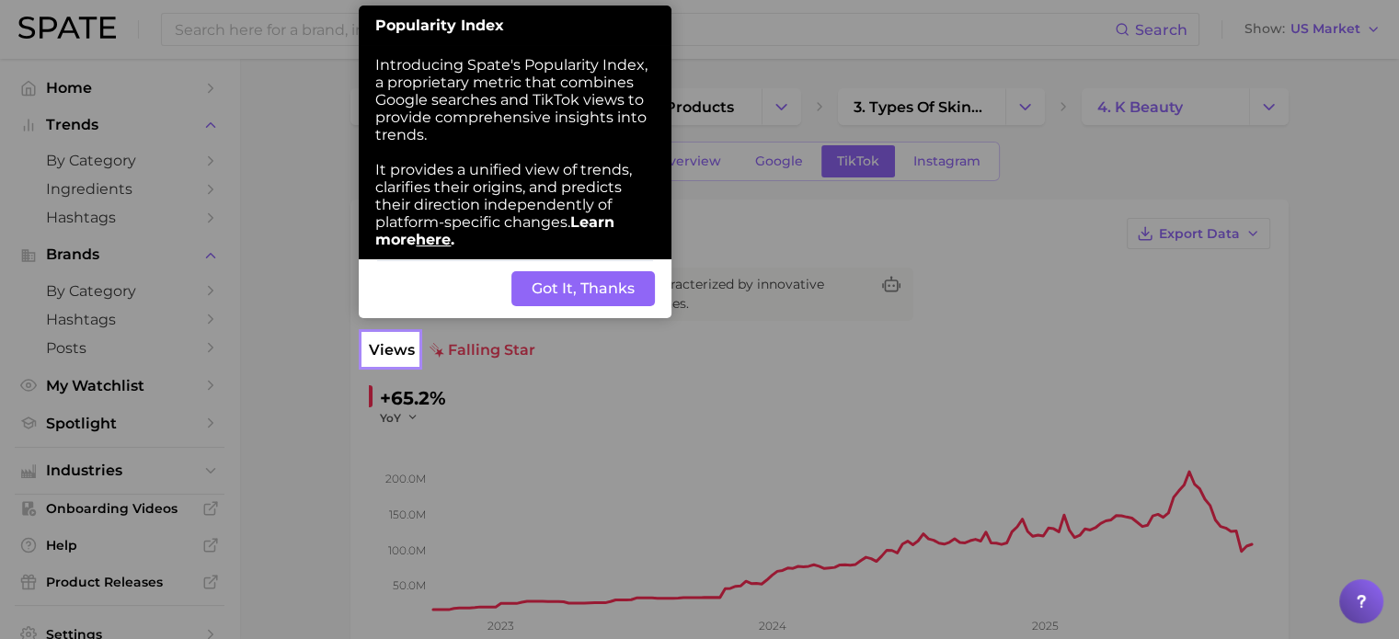
click at [570, 293] on button "Got It, Thanks" at bounding box center [583, 288] width 144 height 35
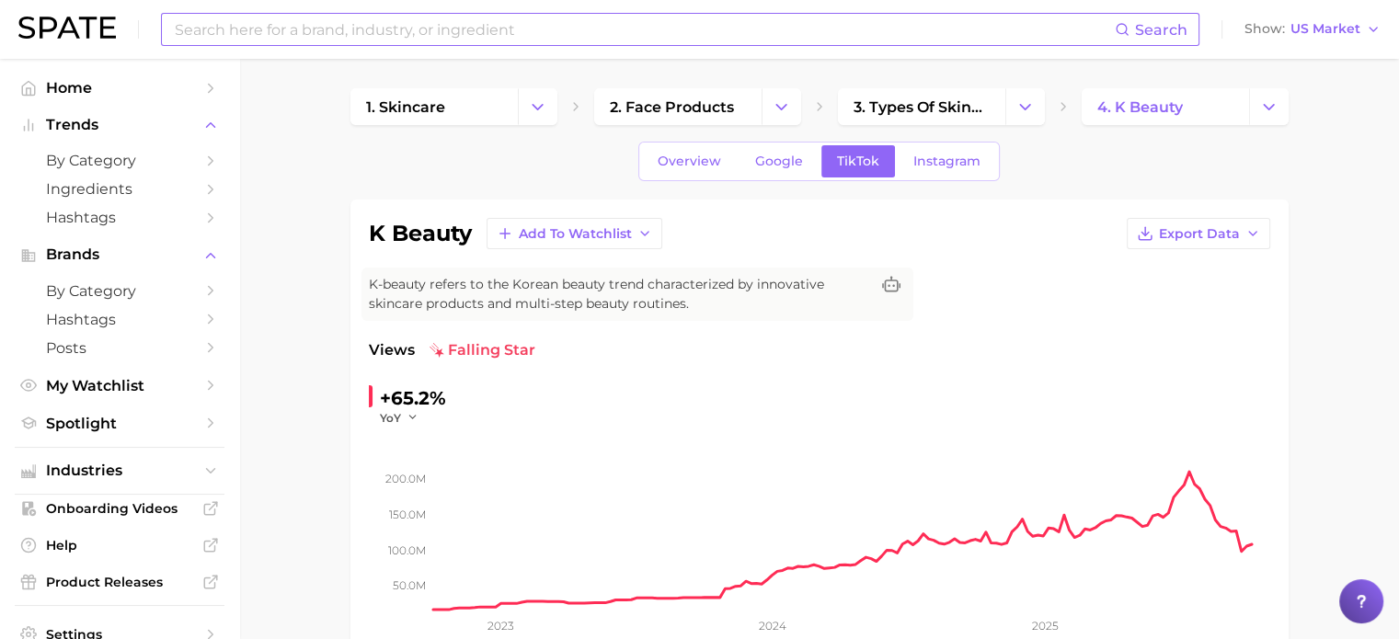
click at [445, 40] on input at bounding box center [644, 29] width 942 height 31
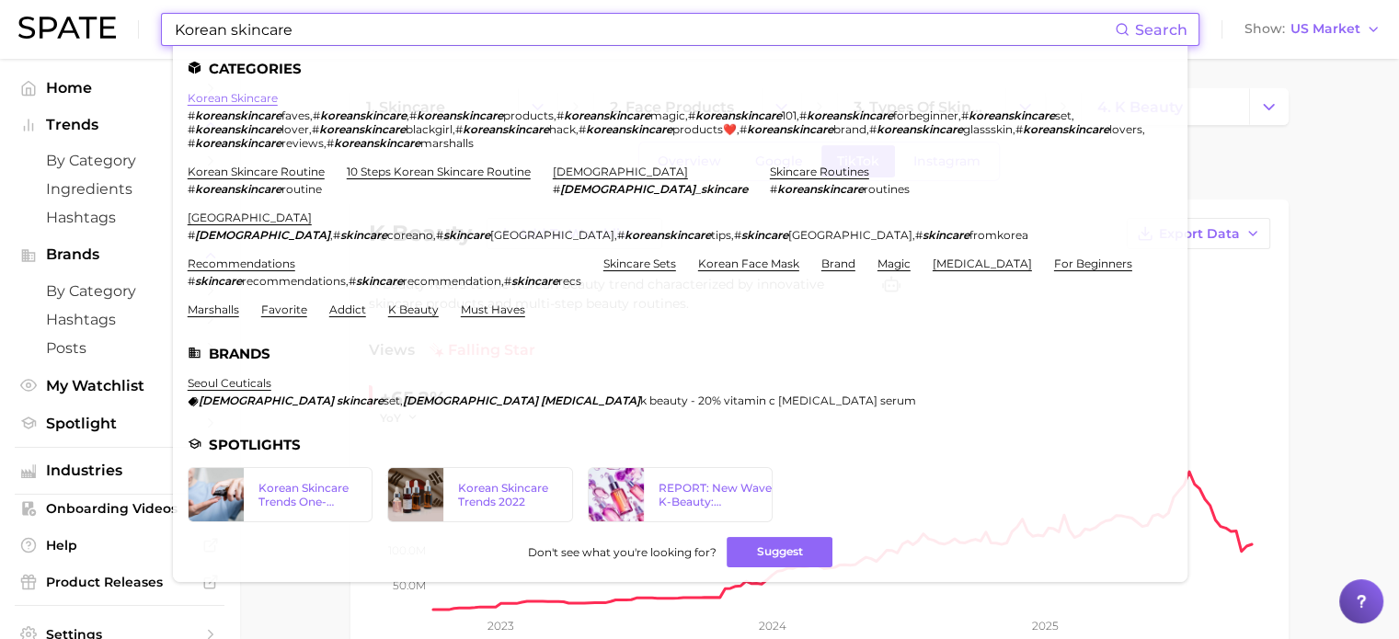
type input "Korean skincare"
click at [272, 98] on link "korean skincare" at bounding box center [233, 98] width 90 height 14
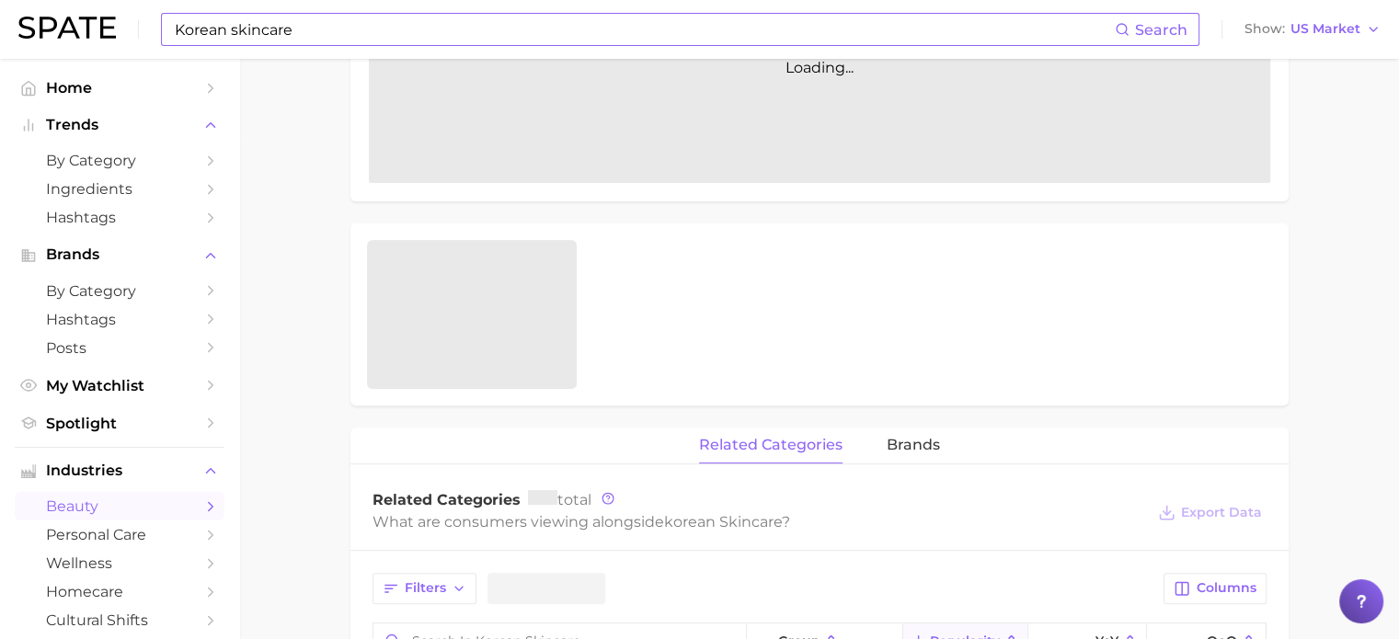
scroll to position [511, 0]
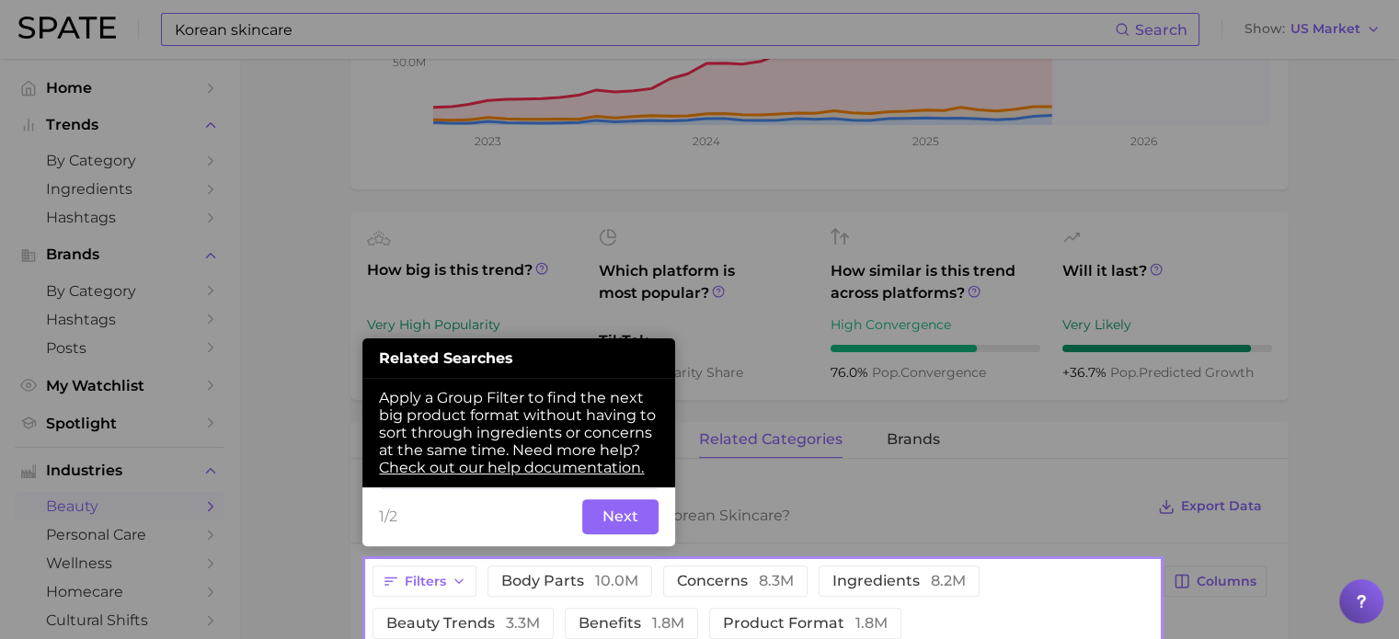
click at [618, 511] on button "Next" at bounding box center [620, 516] width 76 height 35
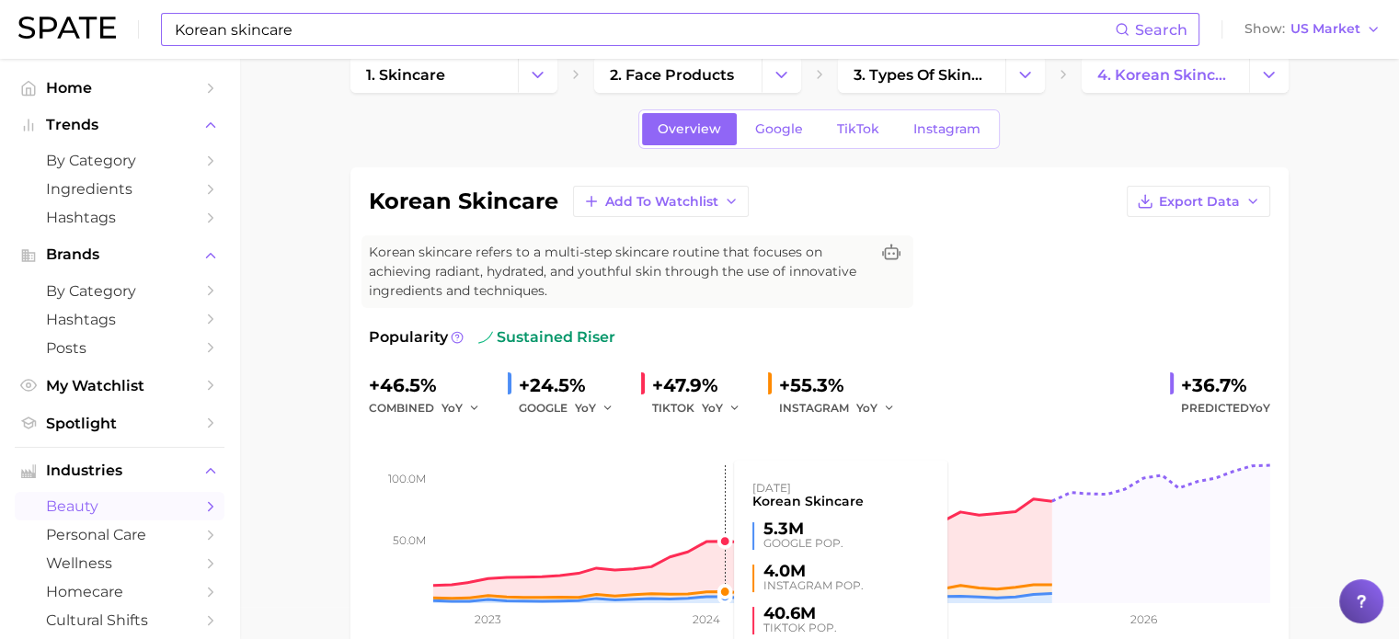
scroll to position [0, 0]
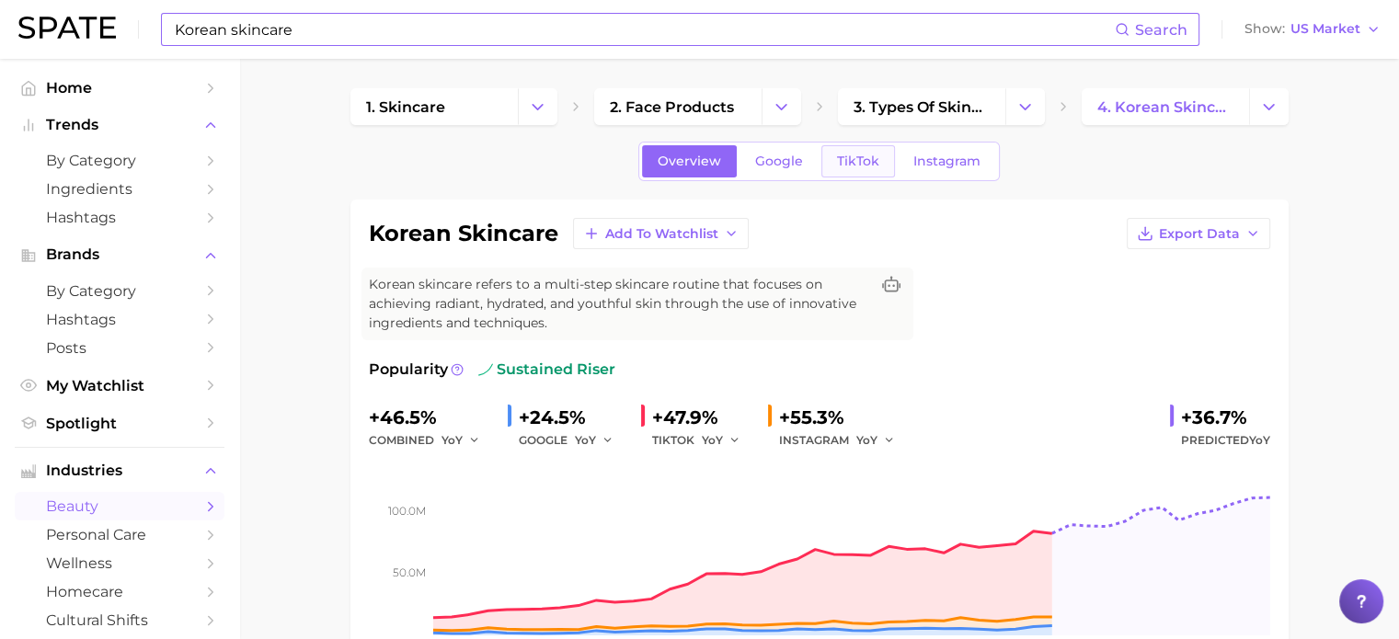
click at [854, 166] on span "TikTok" at bounding box center [858, 162] width 42 height 16
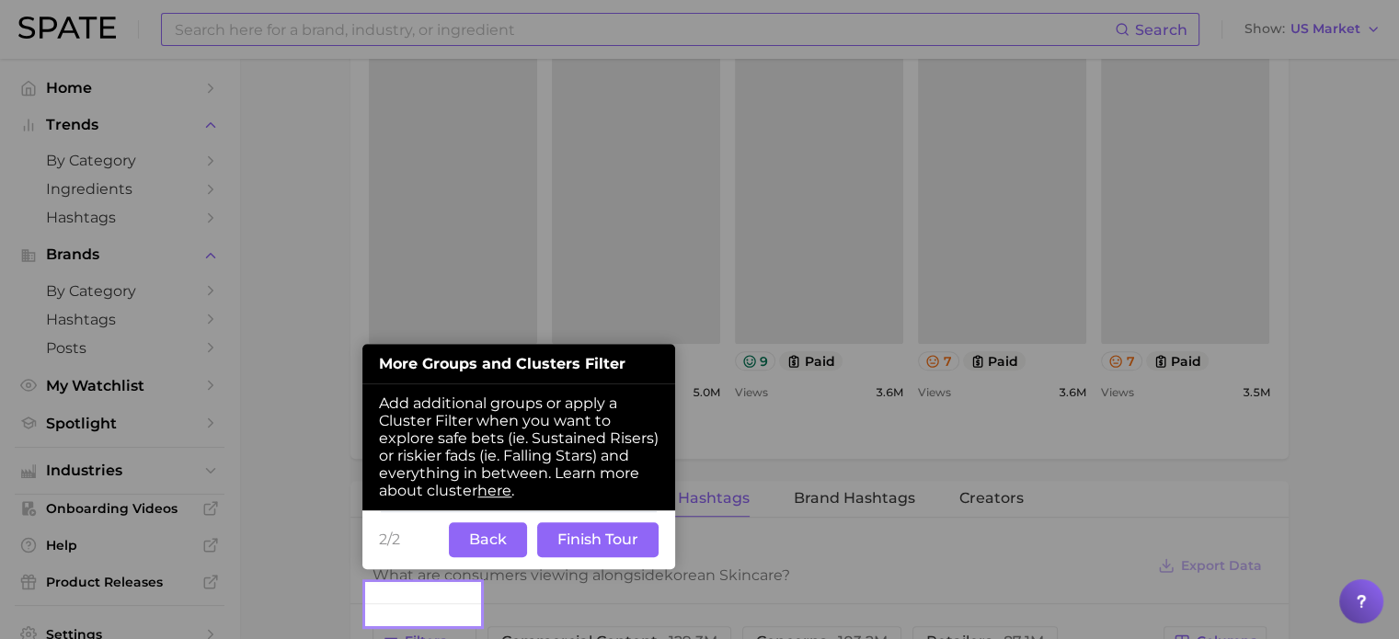
scroll to position [1026, 0]
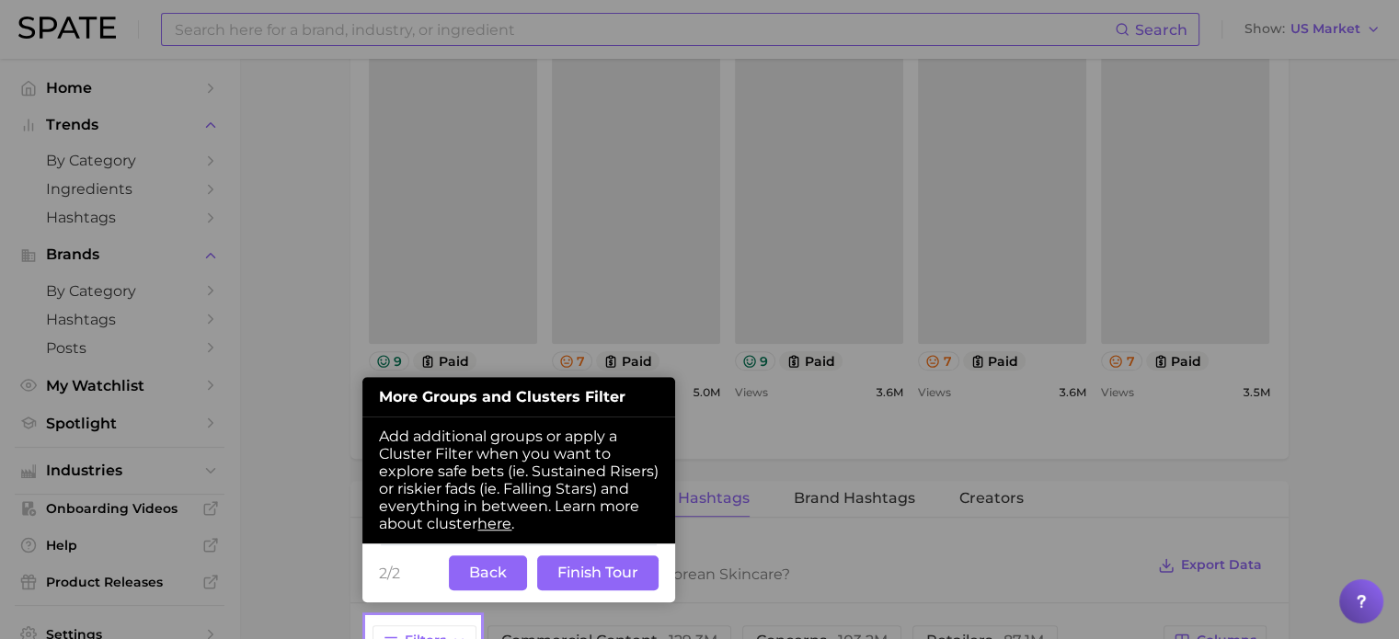
click at [568, 560] on button "Finish Tour" at bounding box center [597, 573] width 121 height 35
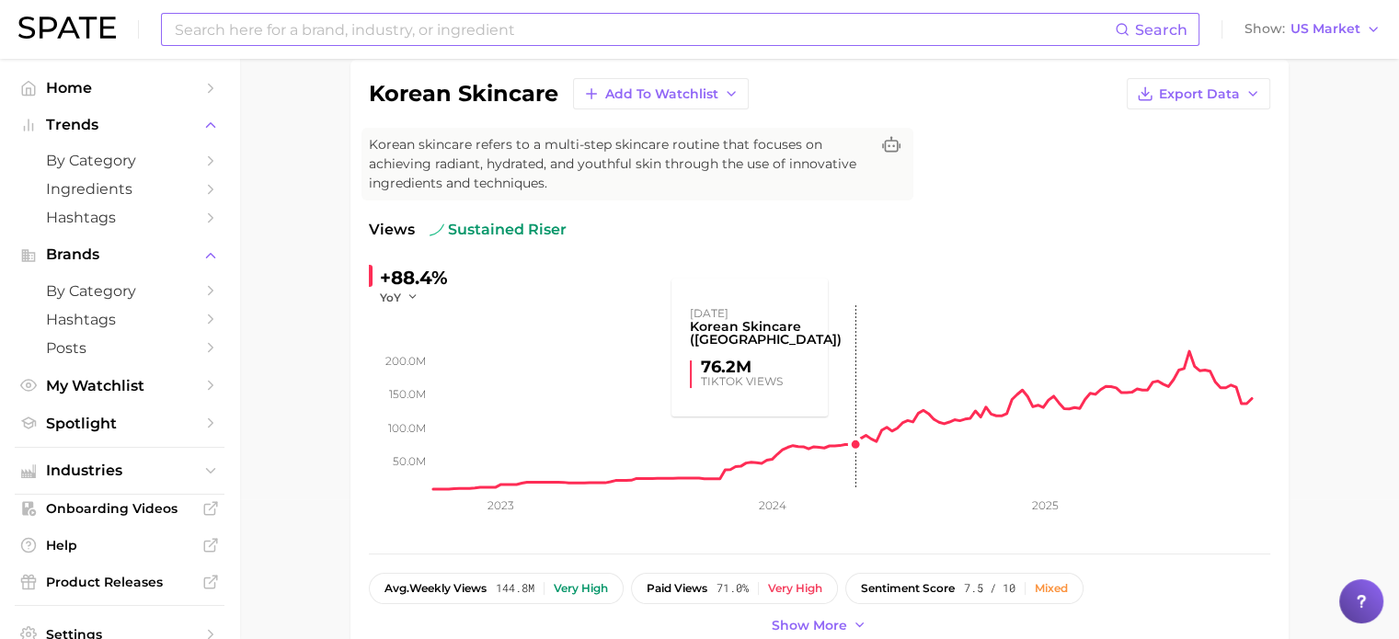
scroll to position [141, 0]
click at [1256, 97] on icon "button" at bounding box center [1253, 93] width 15 height 15
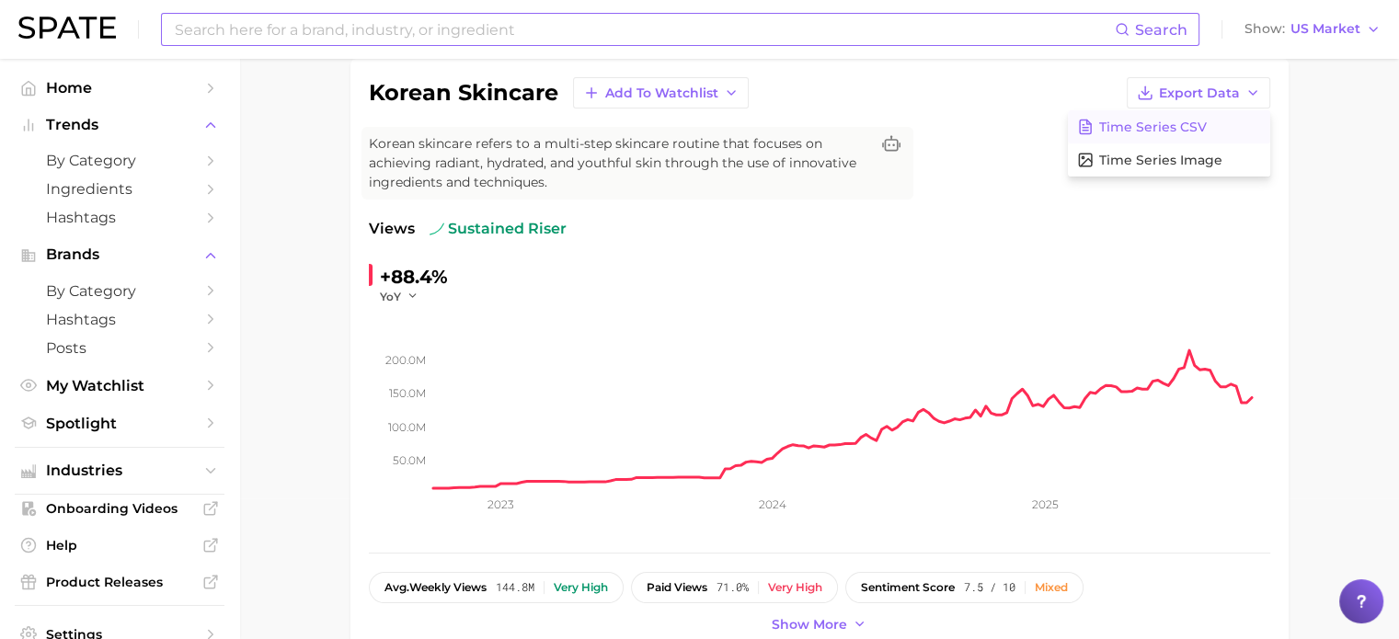
click at [1198, 121] on span "Time Series CSV" at bounding box center [1153, 128] width 108 height 16
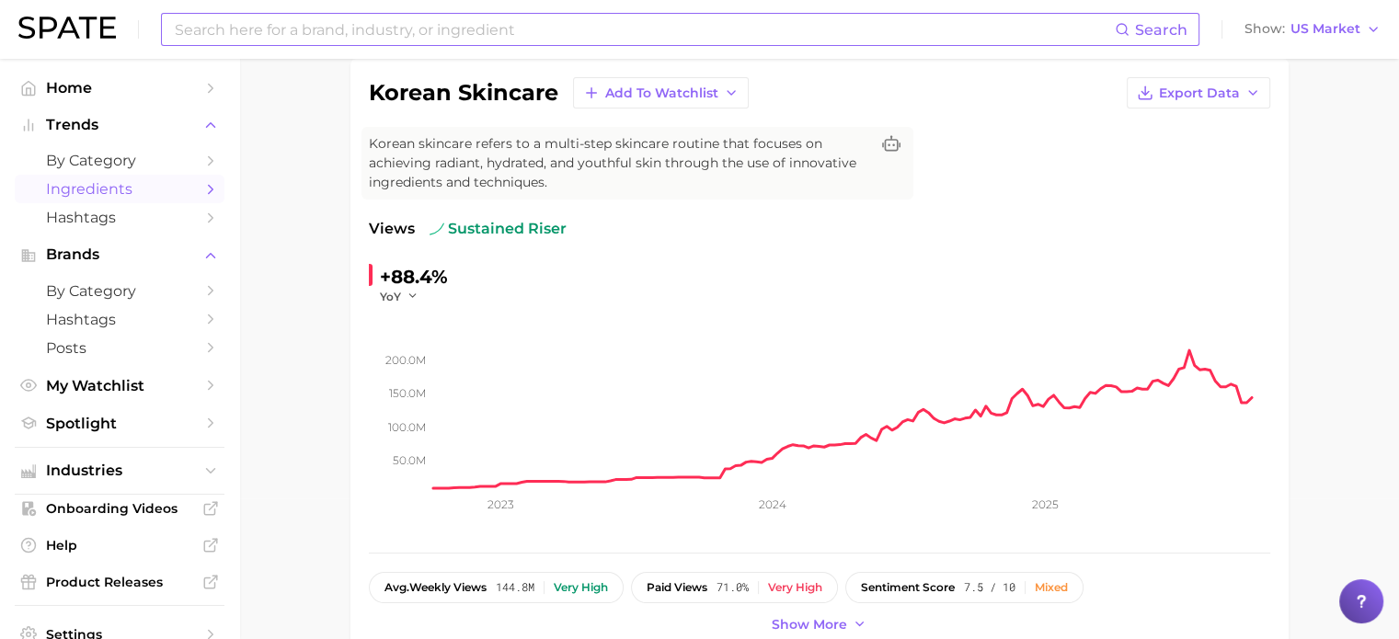
scroll to position [0, 0]
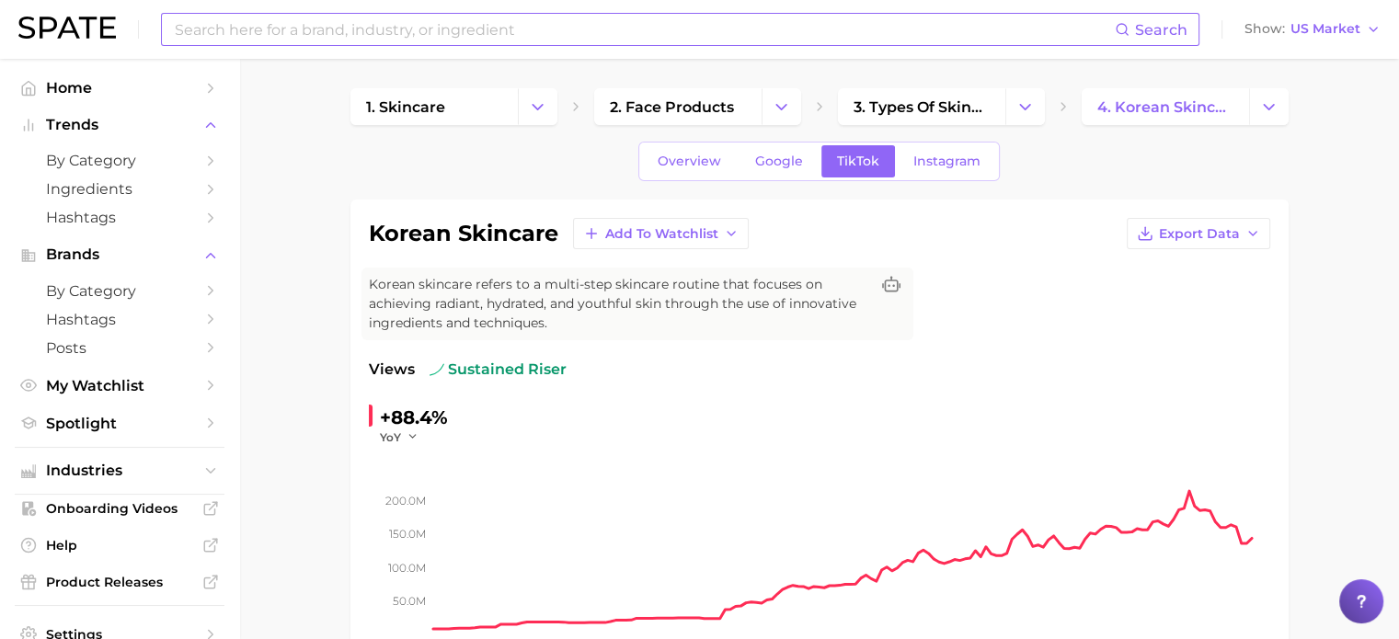
click at [402, 38] on input at bounding box center [644, 29] width 942 height 31
type input "kbeauty"
click at [93, 94] on span "Home" at bounding box center [119, 87] width 147 height 17
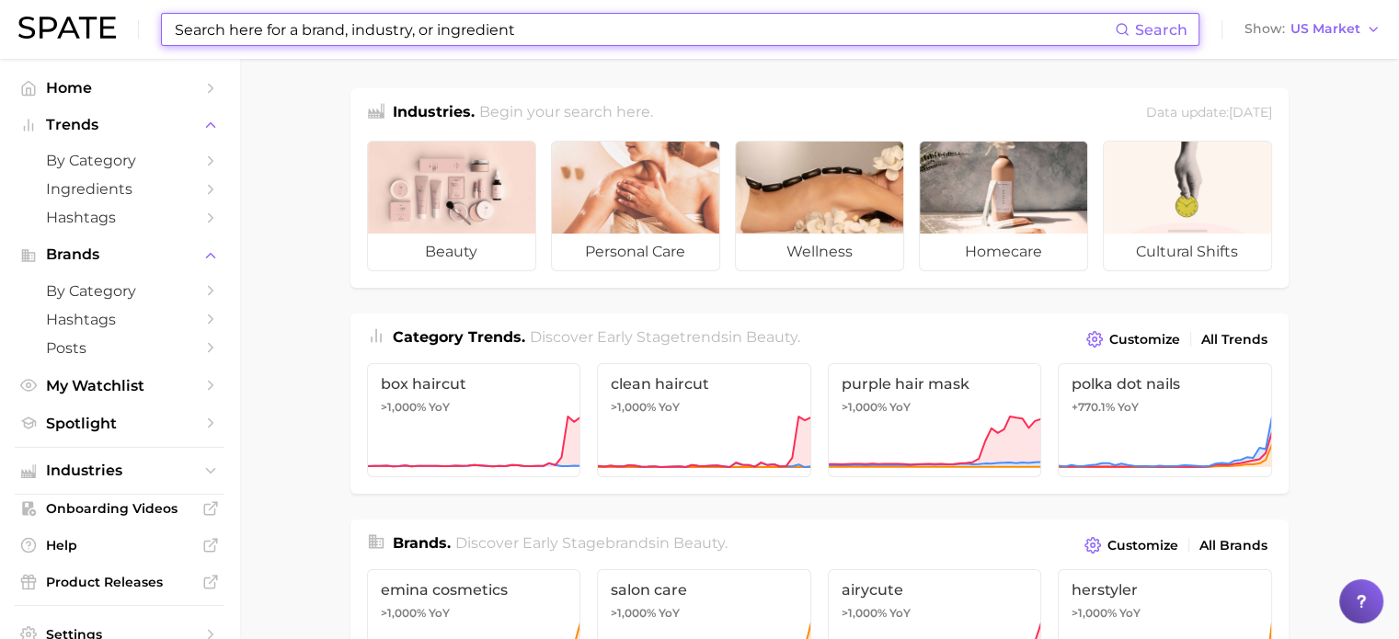
click at [279, 30] on input at bounding box center [644, 29] width 942 height 31
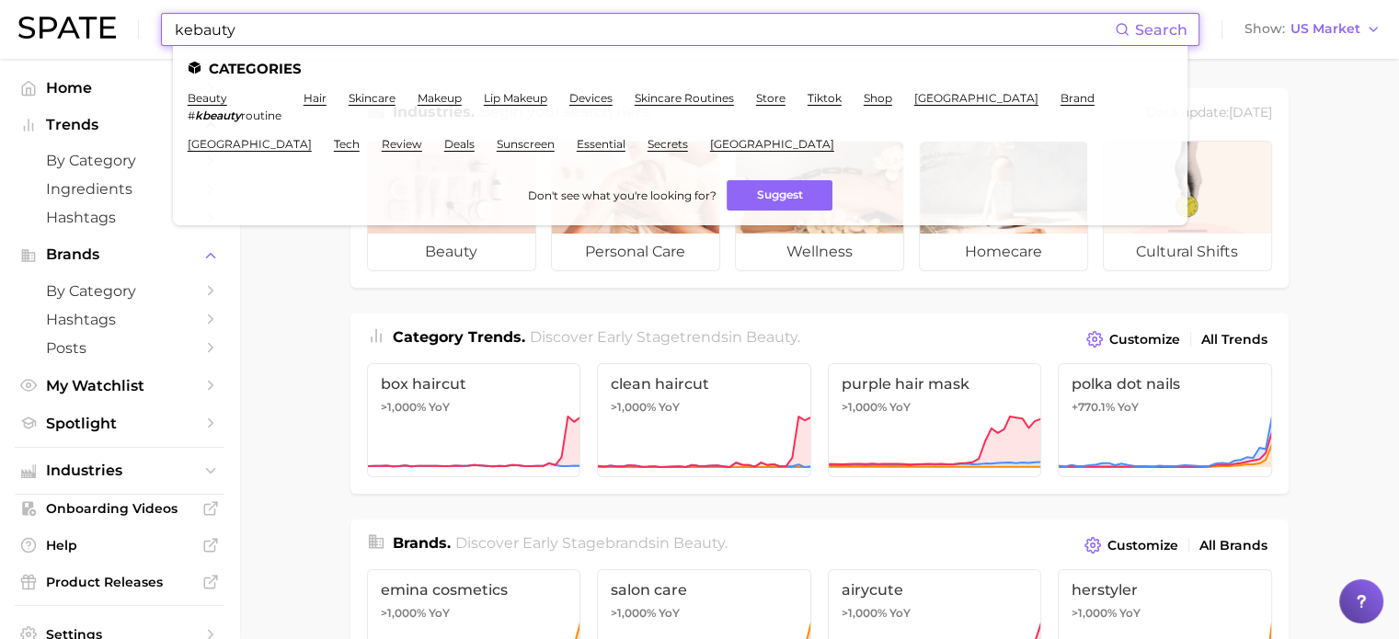
click at [193, 32] on input "kebauty" at bounding box center [644, 29] width 942 height 31
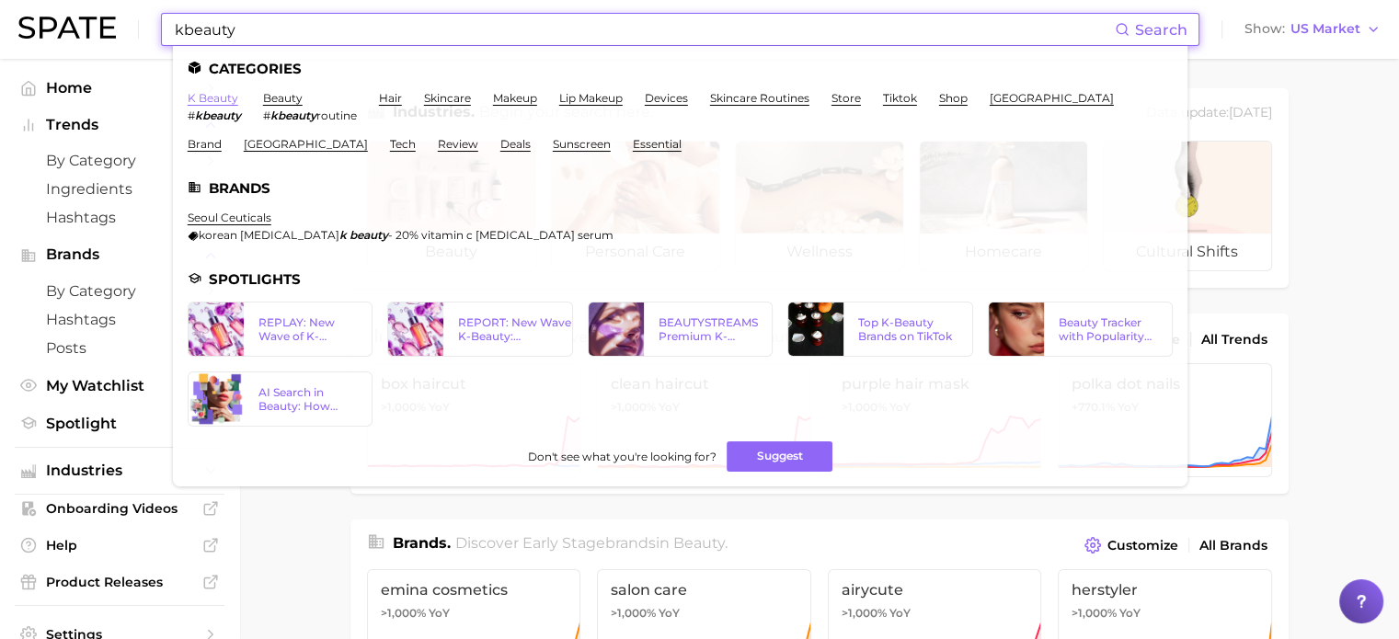
type input "kbeauty"
click at [217, 100] on link "k beauty" at bounding box center [213, 98] width 51 height 14
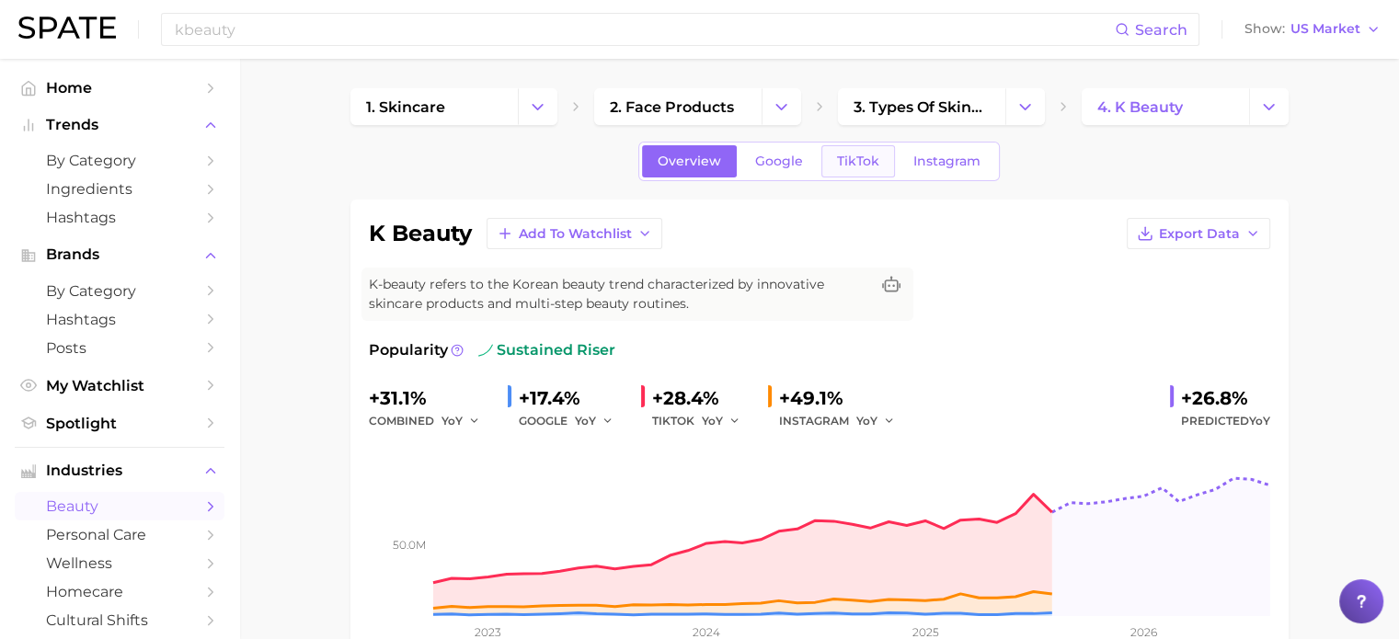
click at [849, 162] on span "TikTok" at bounding box center [858, 162] width 42 height 16
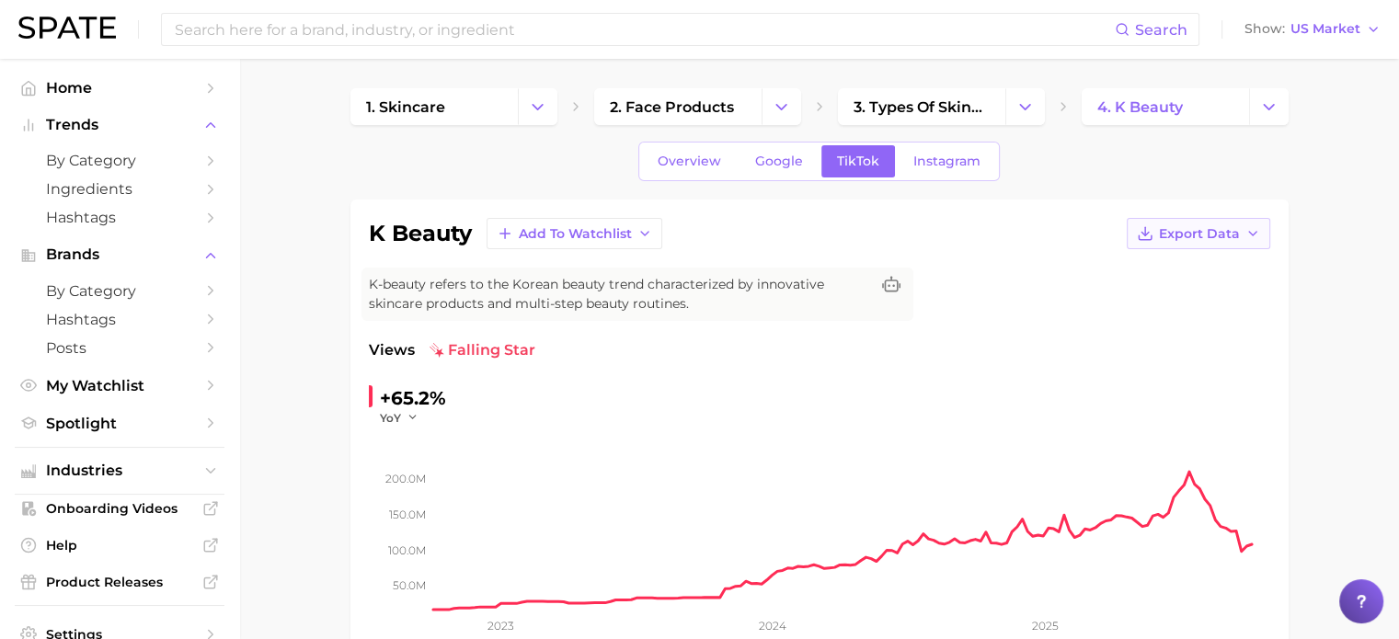
click at [1241, 241] on button "Export Data" at bounding box center [1199, 233] width 144 height 31
click at [1162, 270] on span "Time Series CSV" at bounding box center [1153, 268] width 108 height 16
